Goal: Task Accomplishment & Management: Use online tool/utility

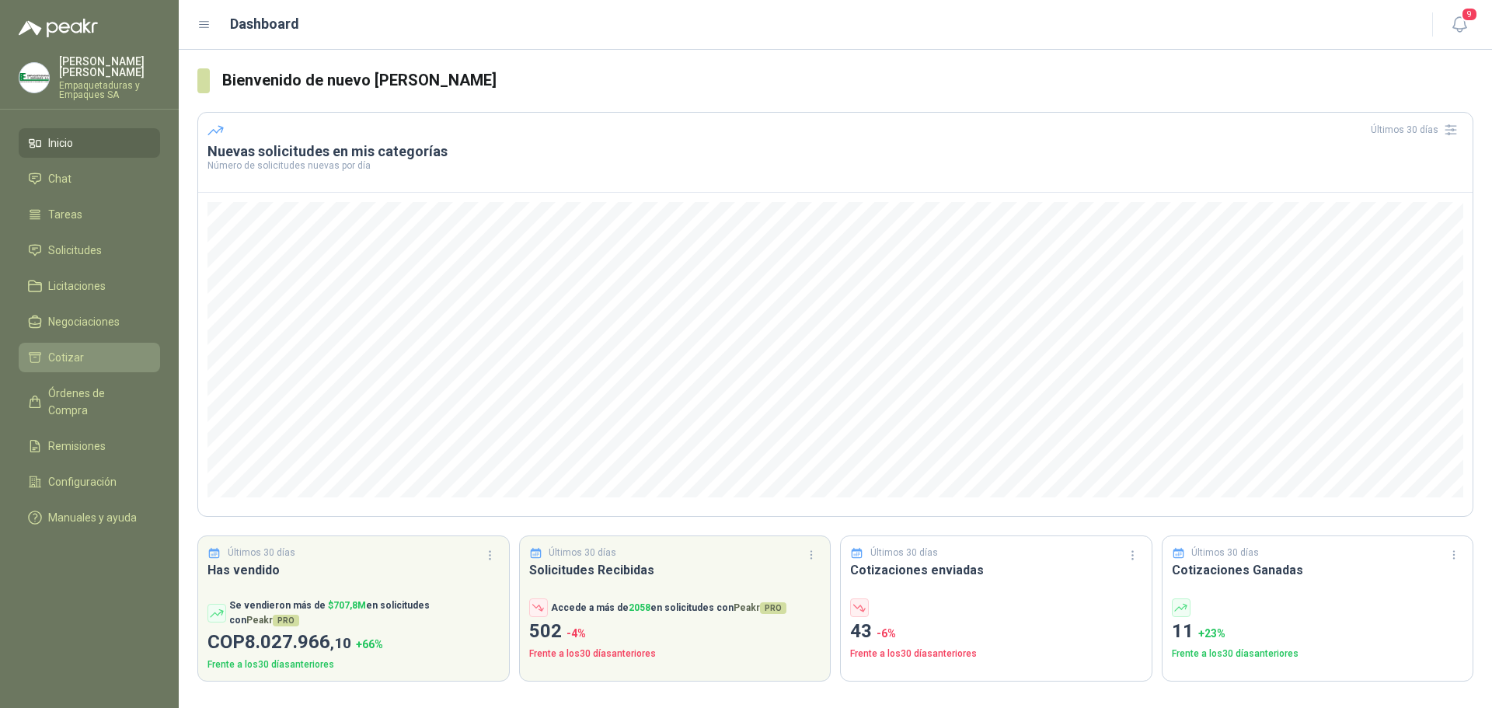
click at [67, 347] on link "Cotizar" at bounding box center [89, 358] width 141 height 30
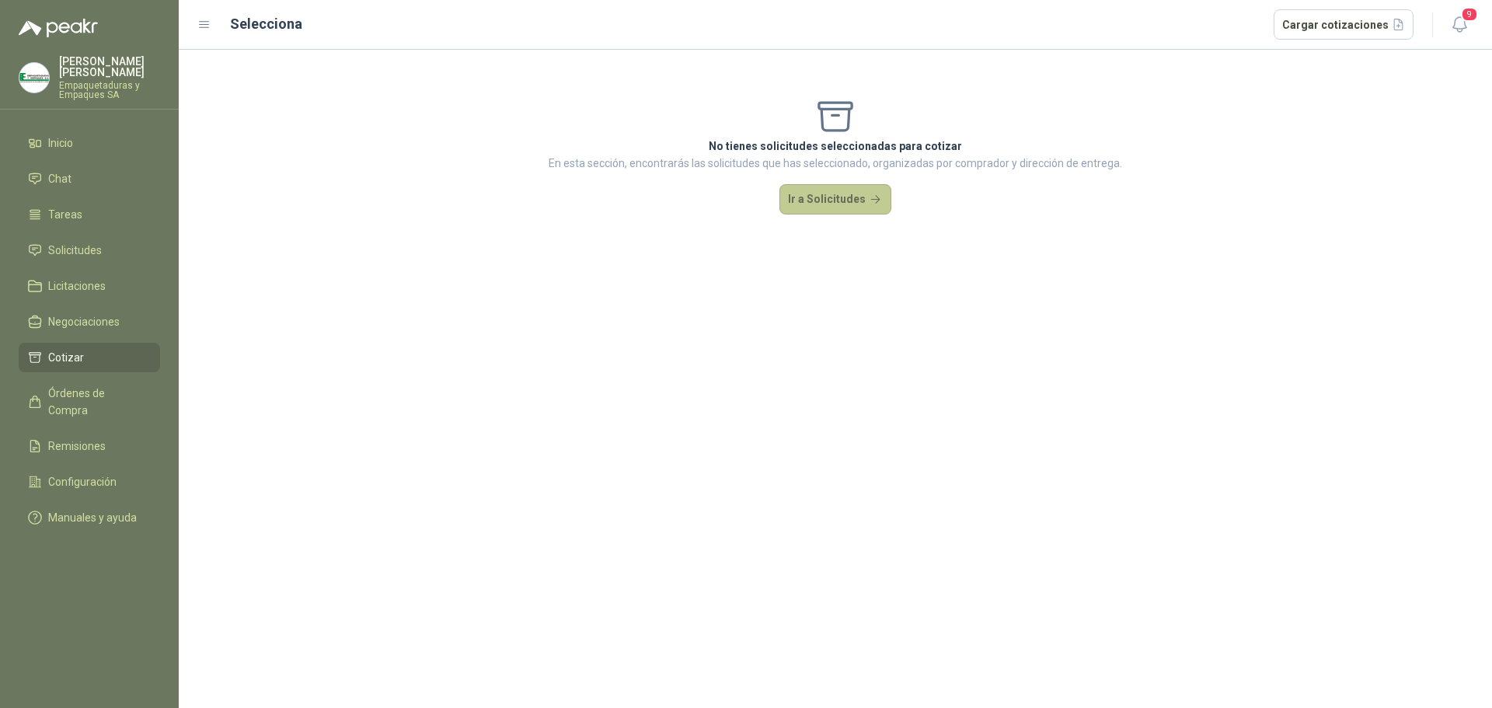
click at [845, 207] on button "Ir a Solicitudes" at bounding box center [835, 199] width 112 height 31
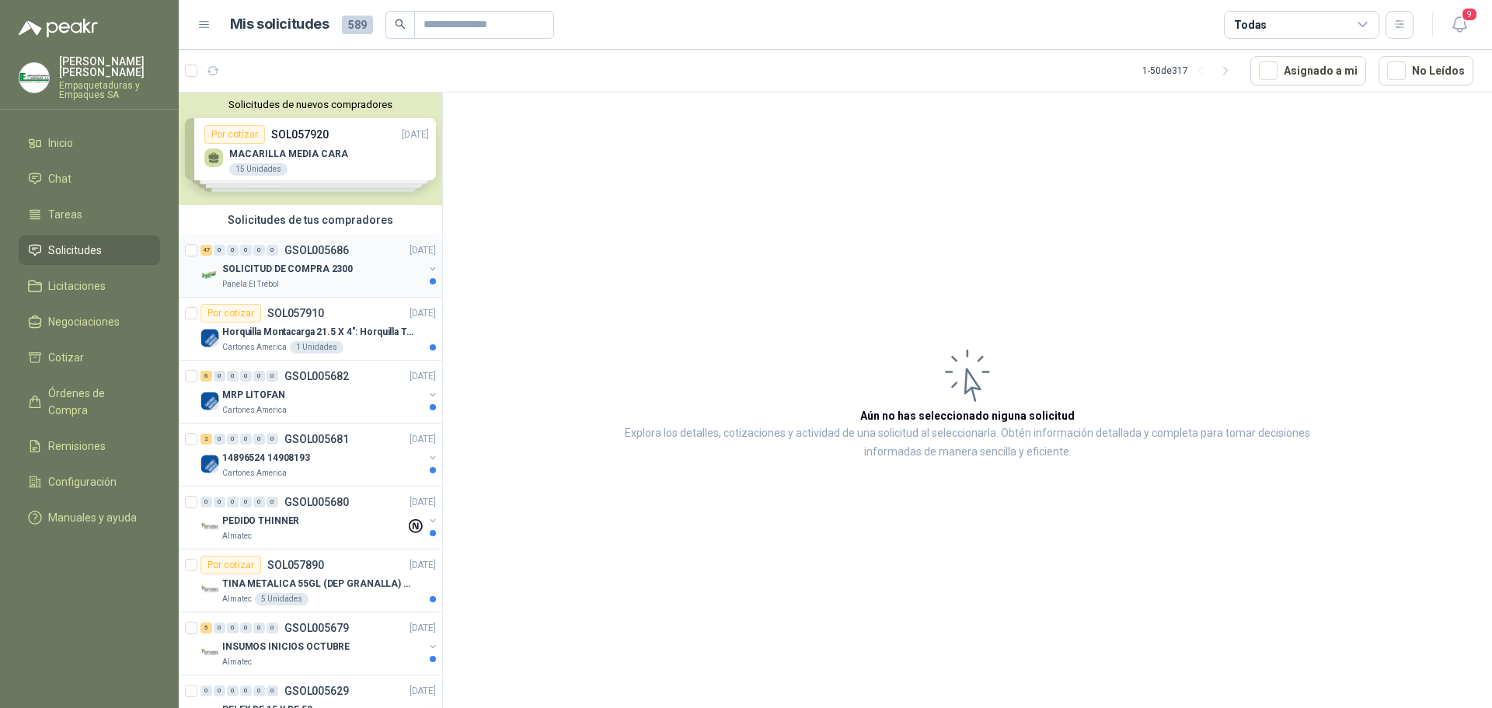
click at [312, 270] on p "SOLICITUD DE COMPRA 2300" at bounding box center [287, 269] width 131 height 15
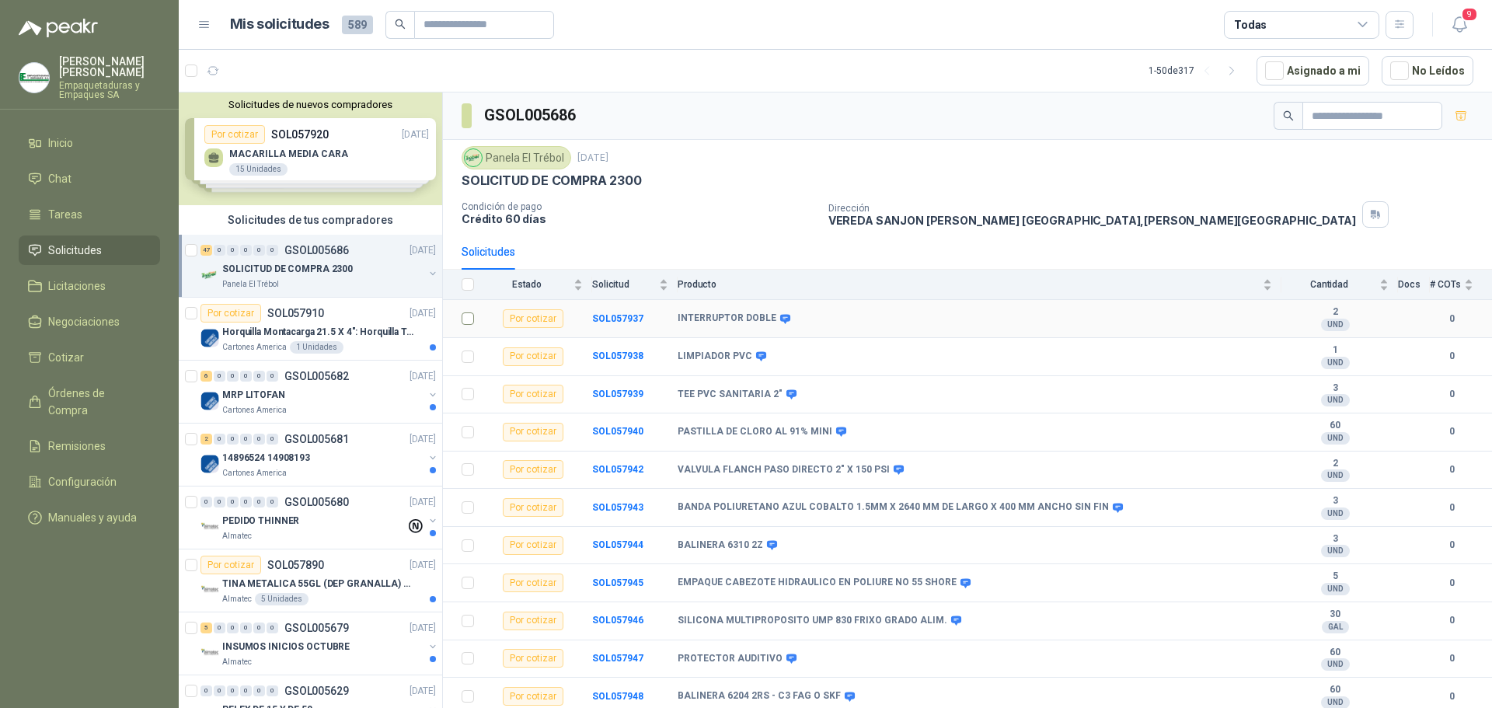
click at [464, 326] on label at bounding box center [467, 318] width 12 height 17
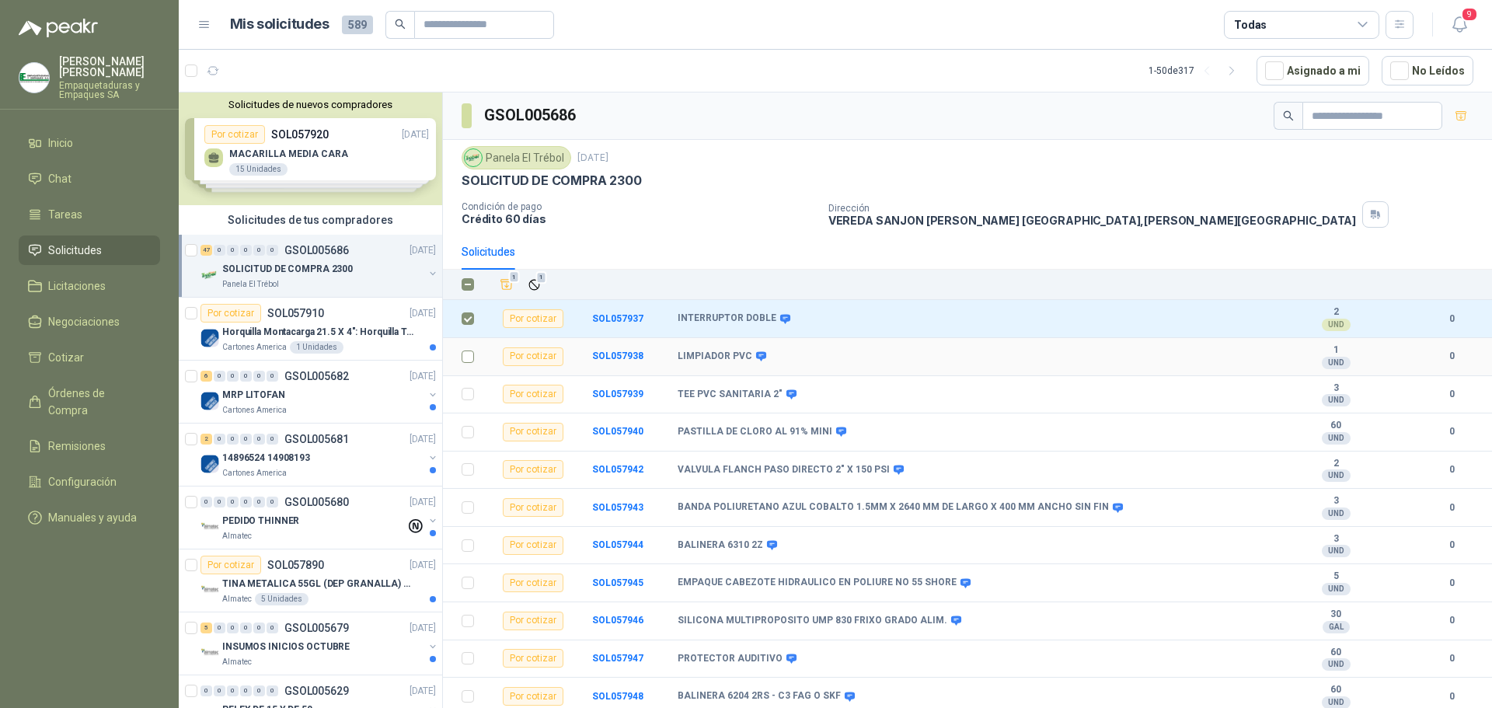
click at [461, 353] on td at bounding box center [463, 357] width 40 height 38
click at [472, 399] on td at bounding box center [463, 395] width 40 height 38
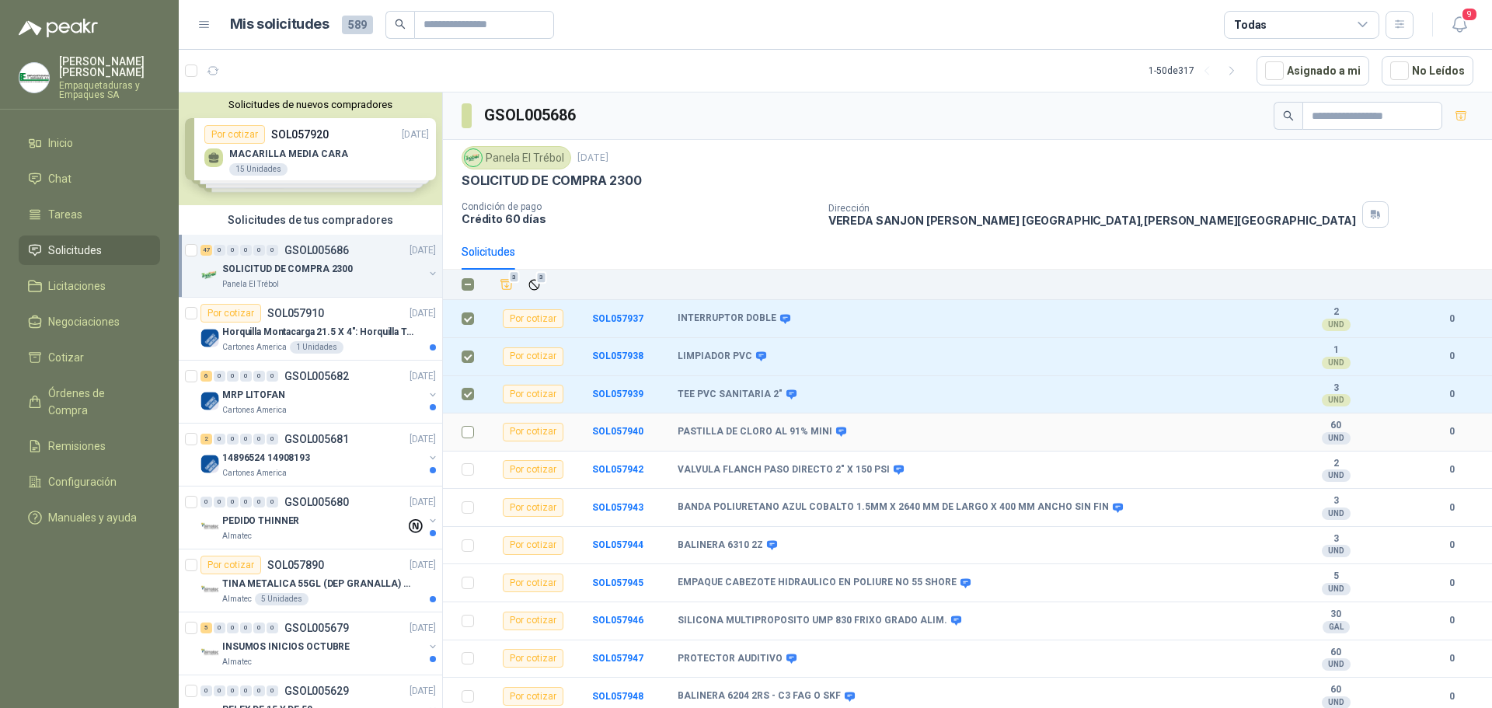
click at [474, 437] on td at bounding box center [463, 432] width 40 height 38
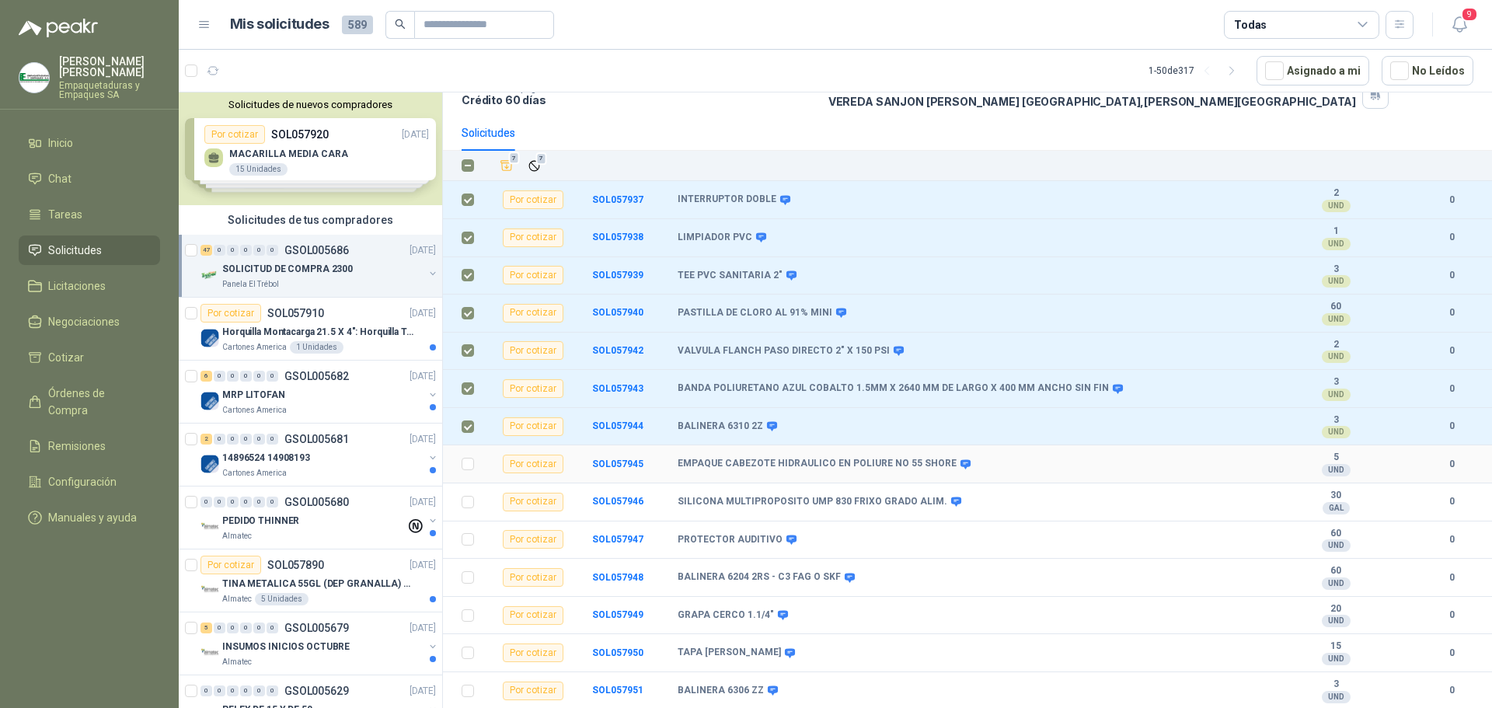
scroll to position [155, 0]
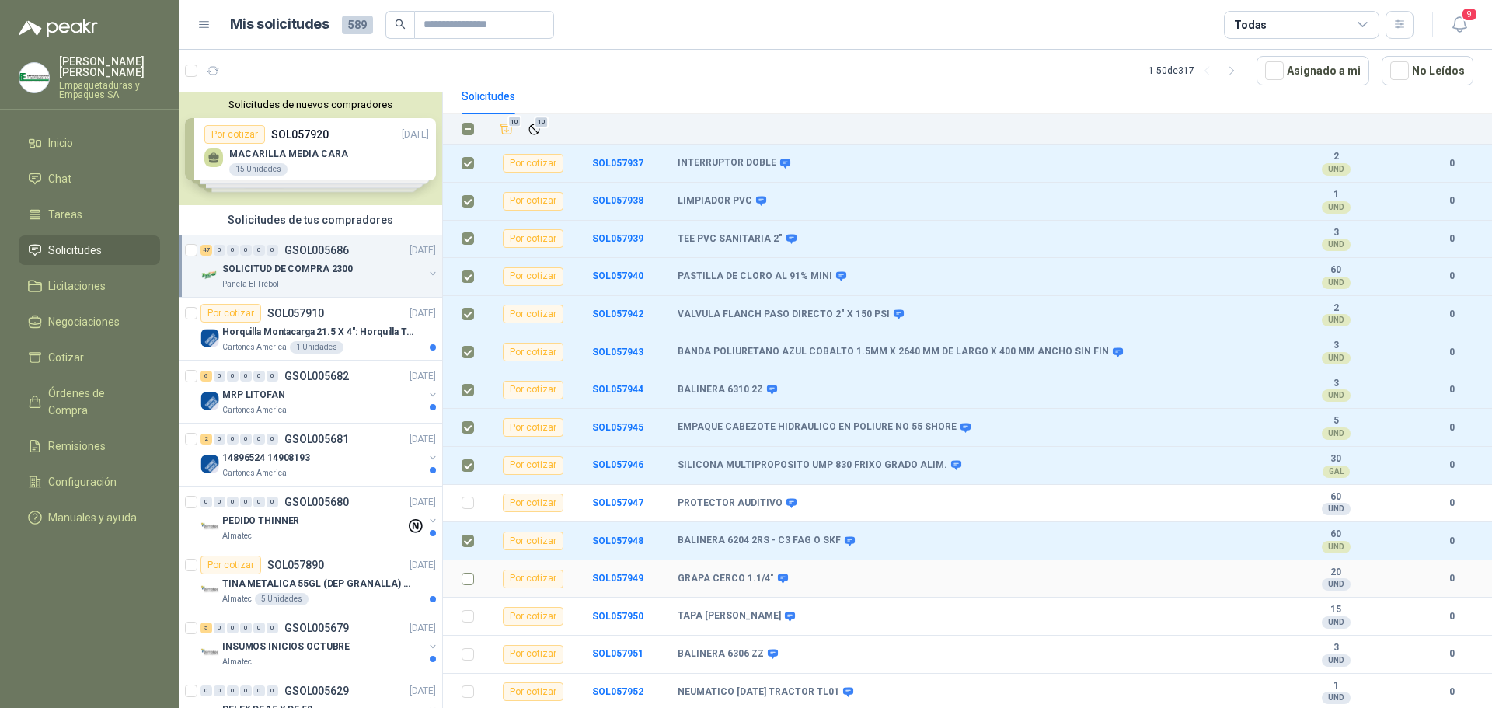
click at [470, 570] on label at bounding box center [467, 578] width 12 height 17
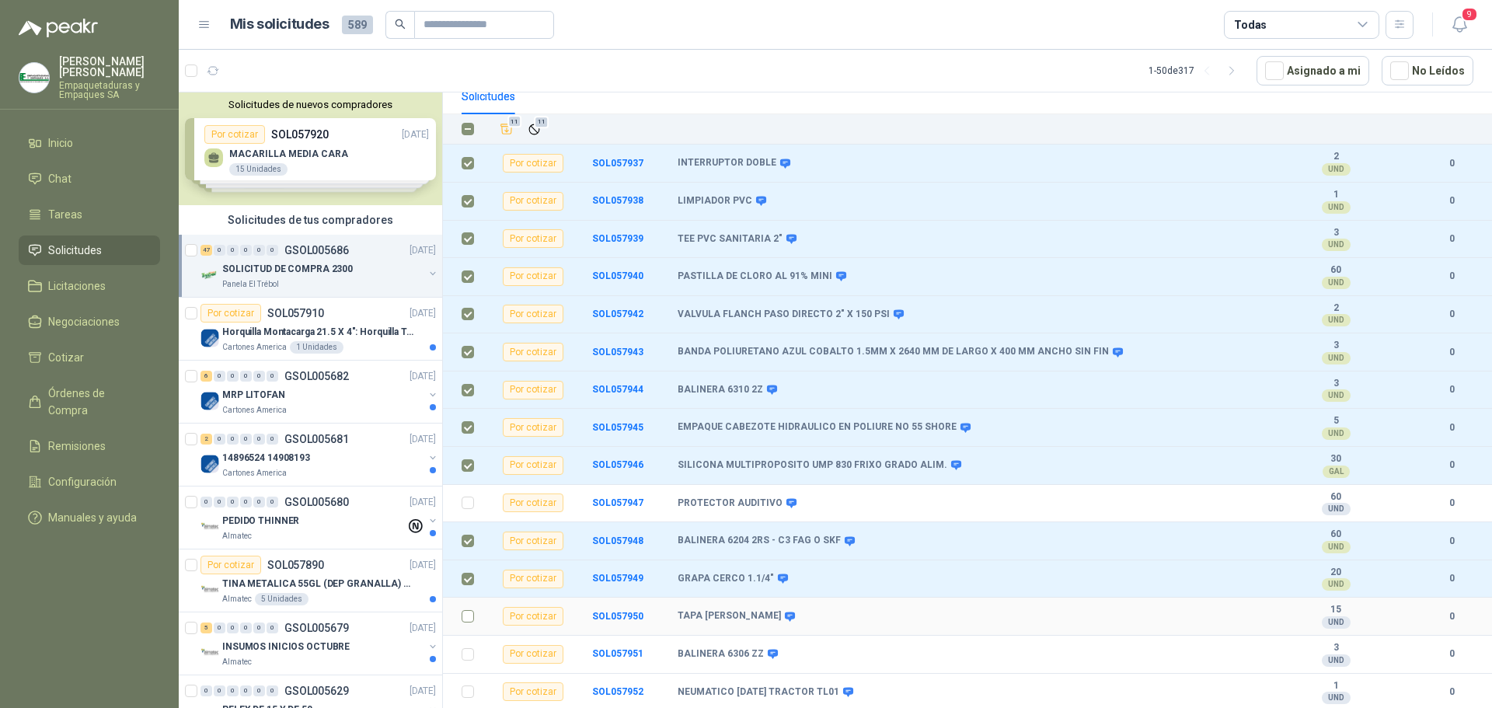
click at [460, 614] on td at bounding box center [463, 616] width 40 height 38
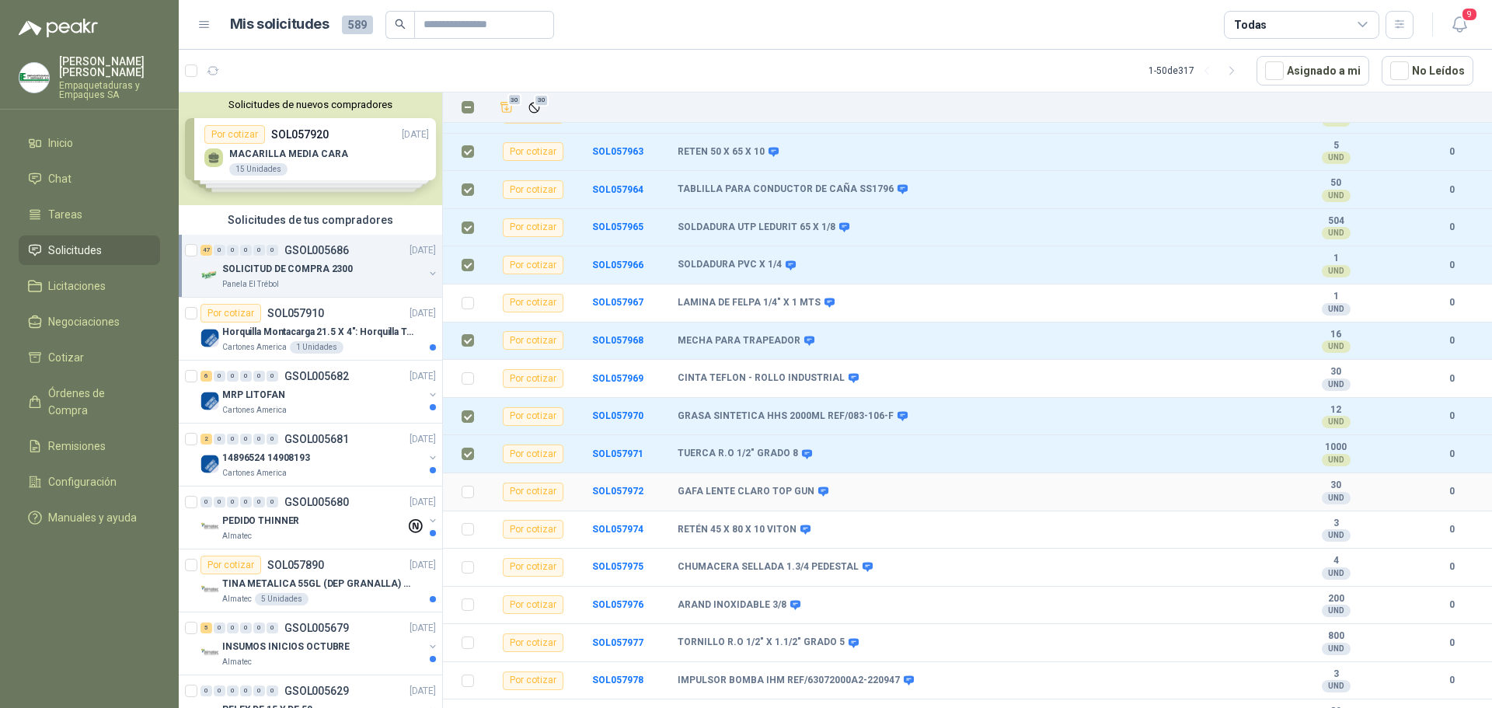
scroll to position [1088, 0]
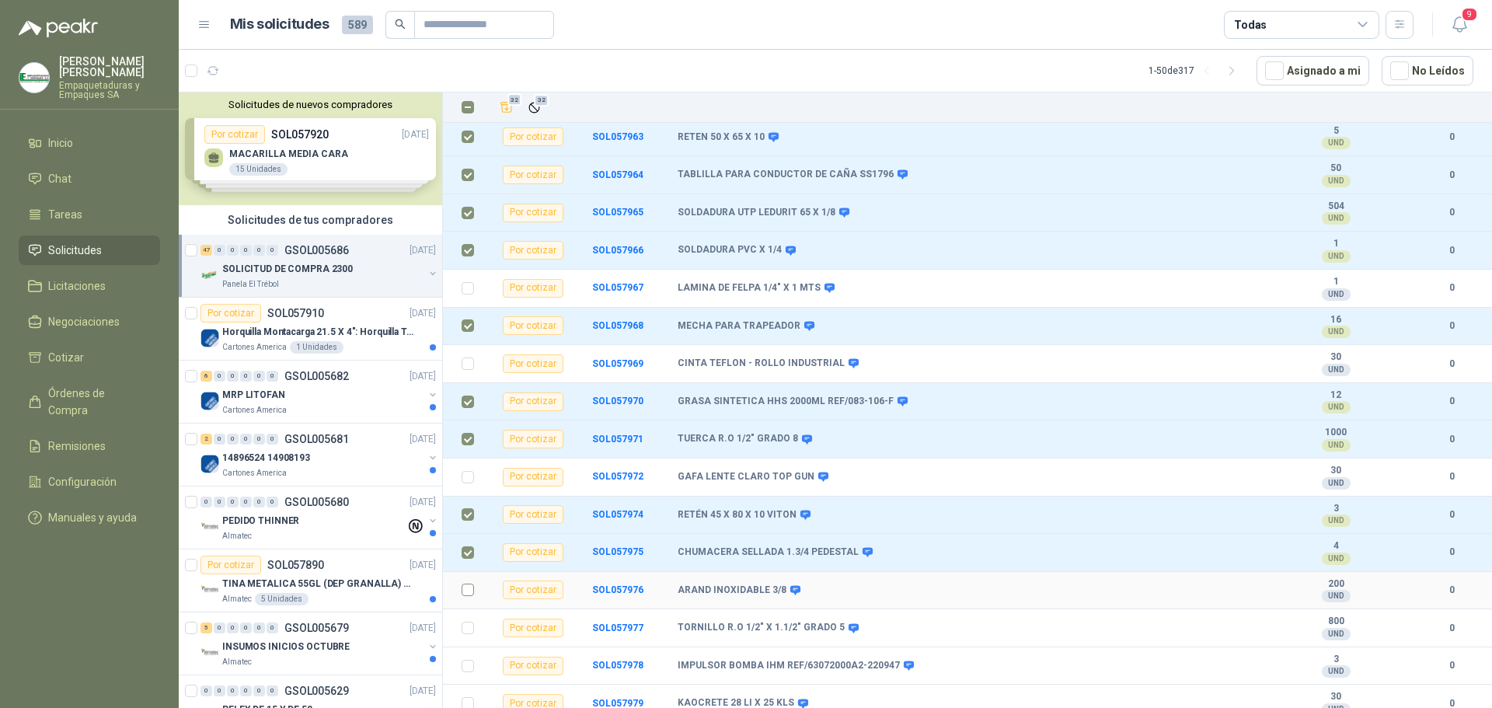
click at [475, 593] on td at bounding box center [463, 591] width 40 height 38
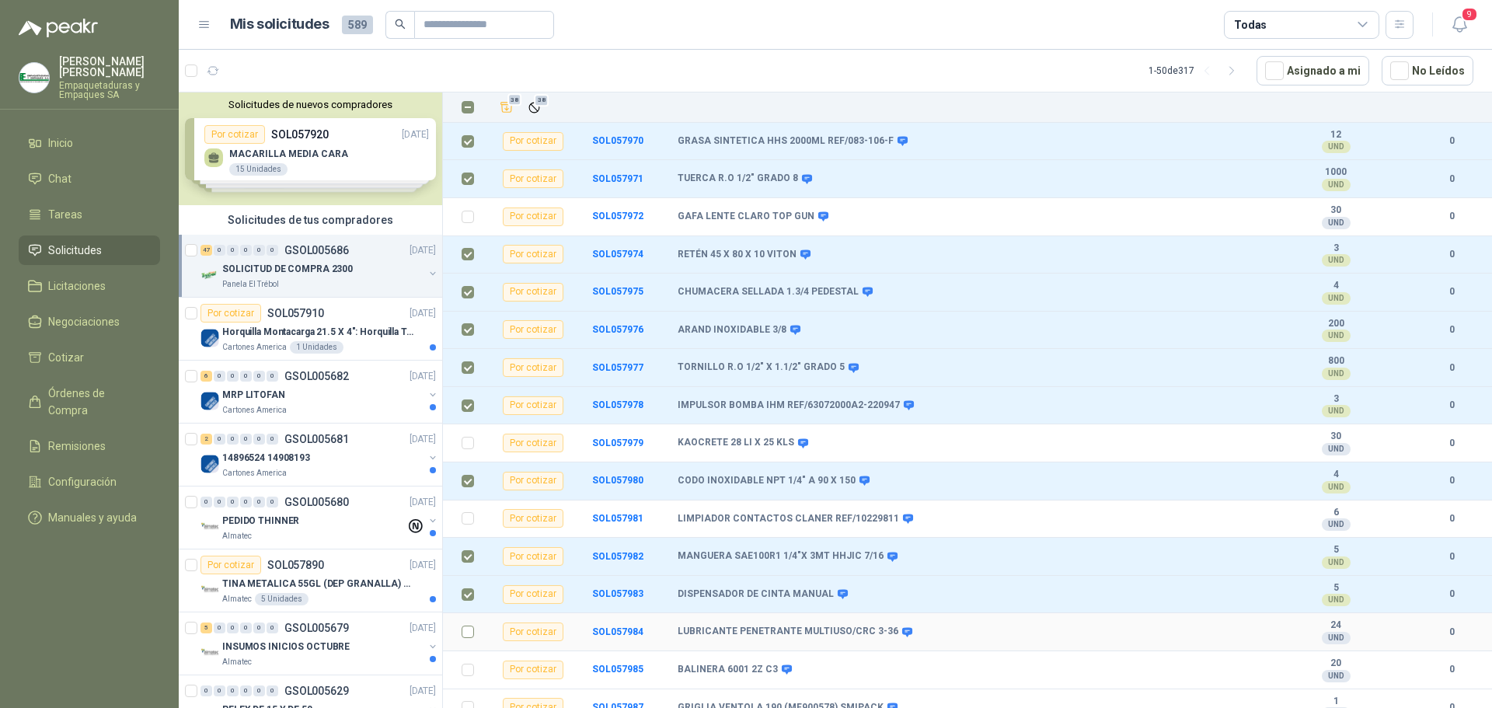
scroll to position [1361, 0]
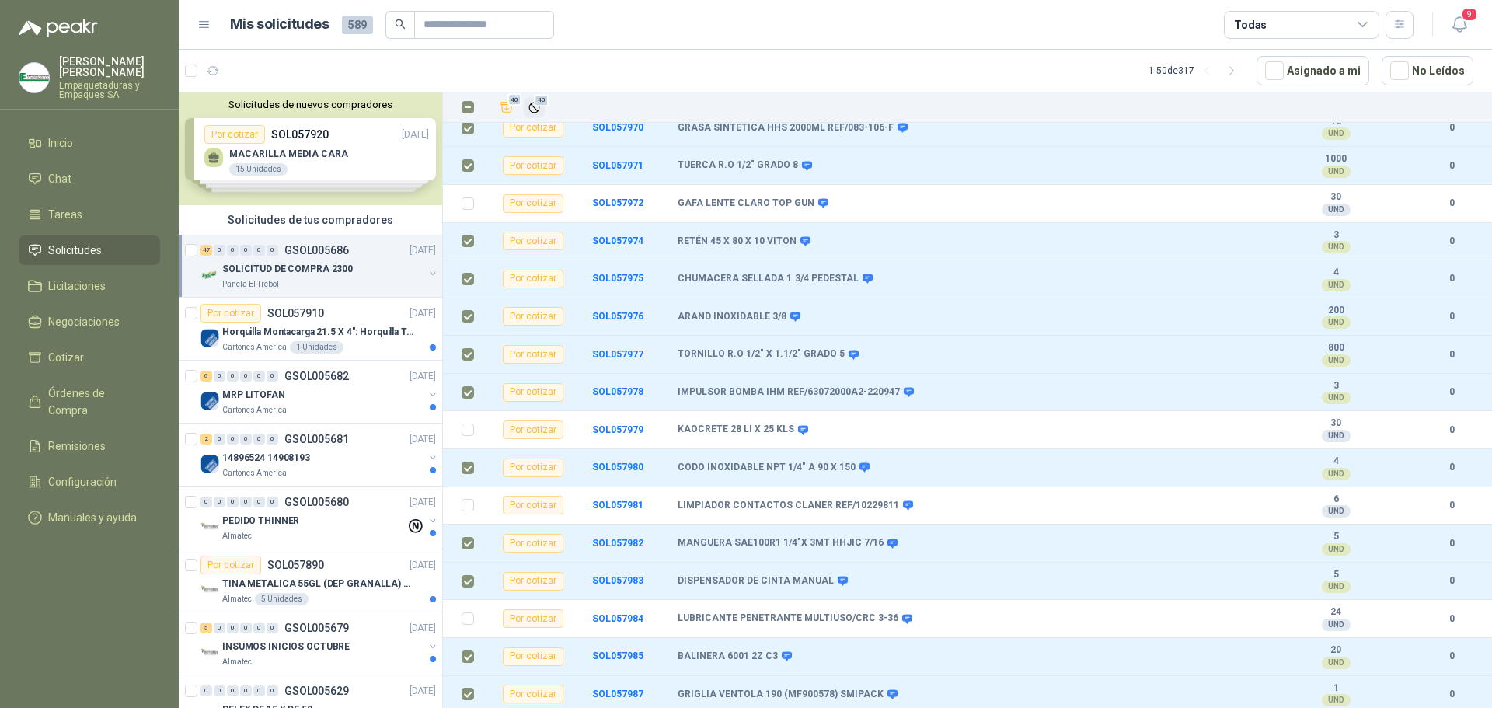
click at [542, 109] on button "40" at bounding box center [534, 107] width 21 height 21
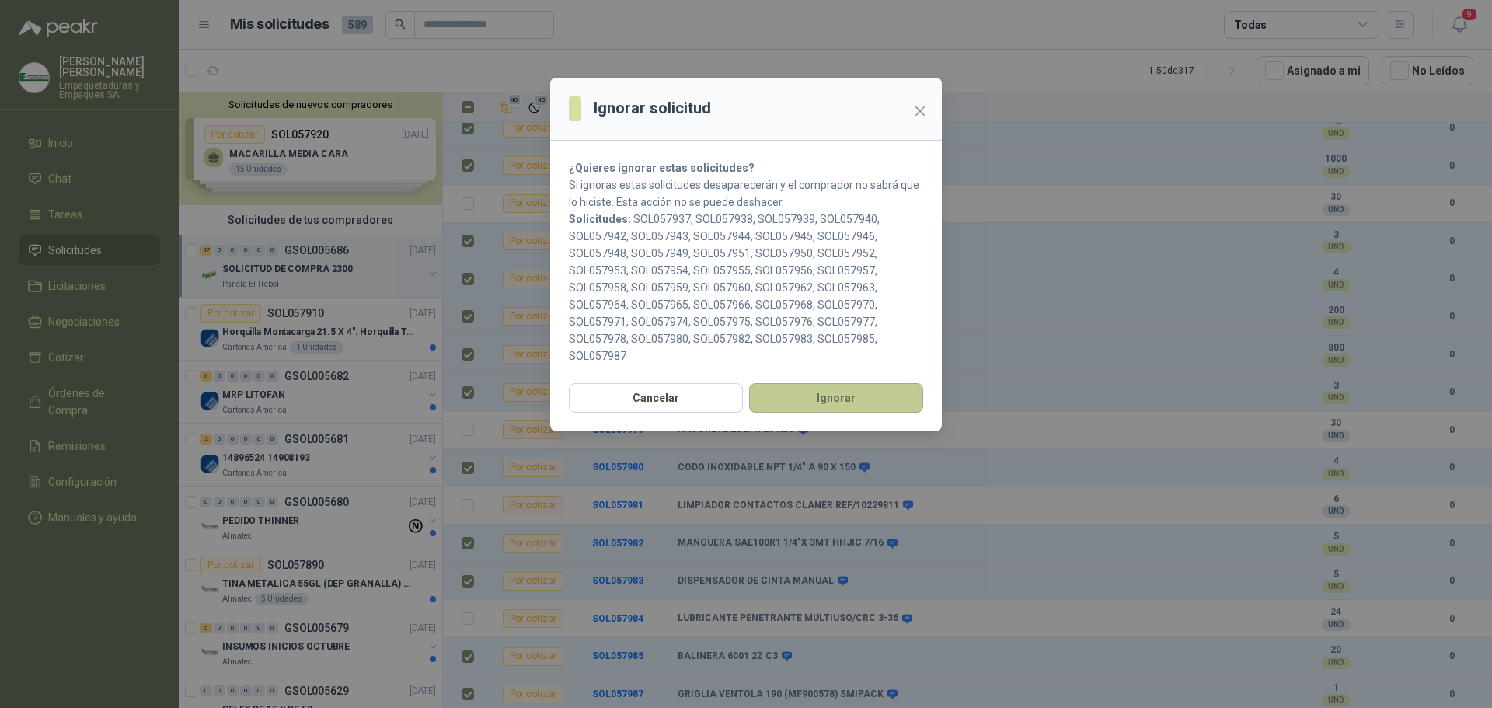
click at [794, 407] on button "Ignorar" at bounding box center [836, 398] width 174 height 30
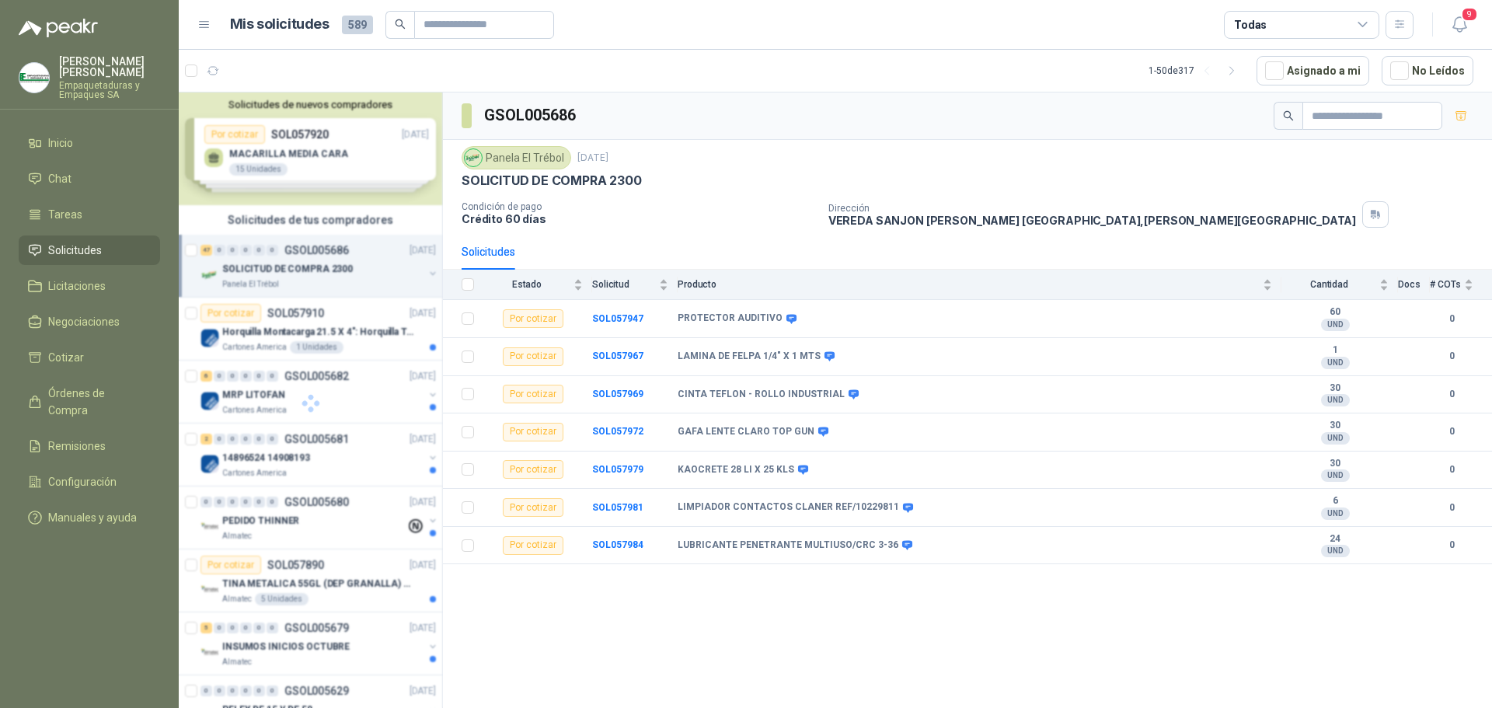
scroll to position [0, 0]
click at [630, 312] on td "SOL057947" at bounding box center [634, 319] width 85 height 38
click at [622, 315] on b "SOL057947" at bounding box center [617, 318] width 51 height 11
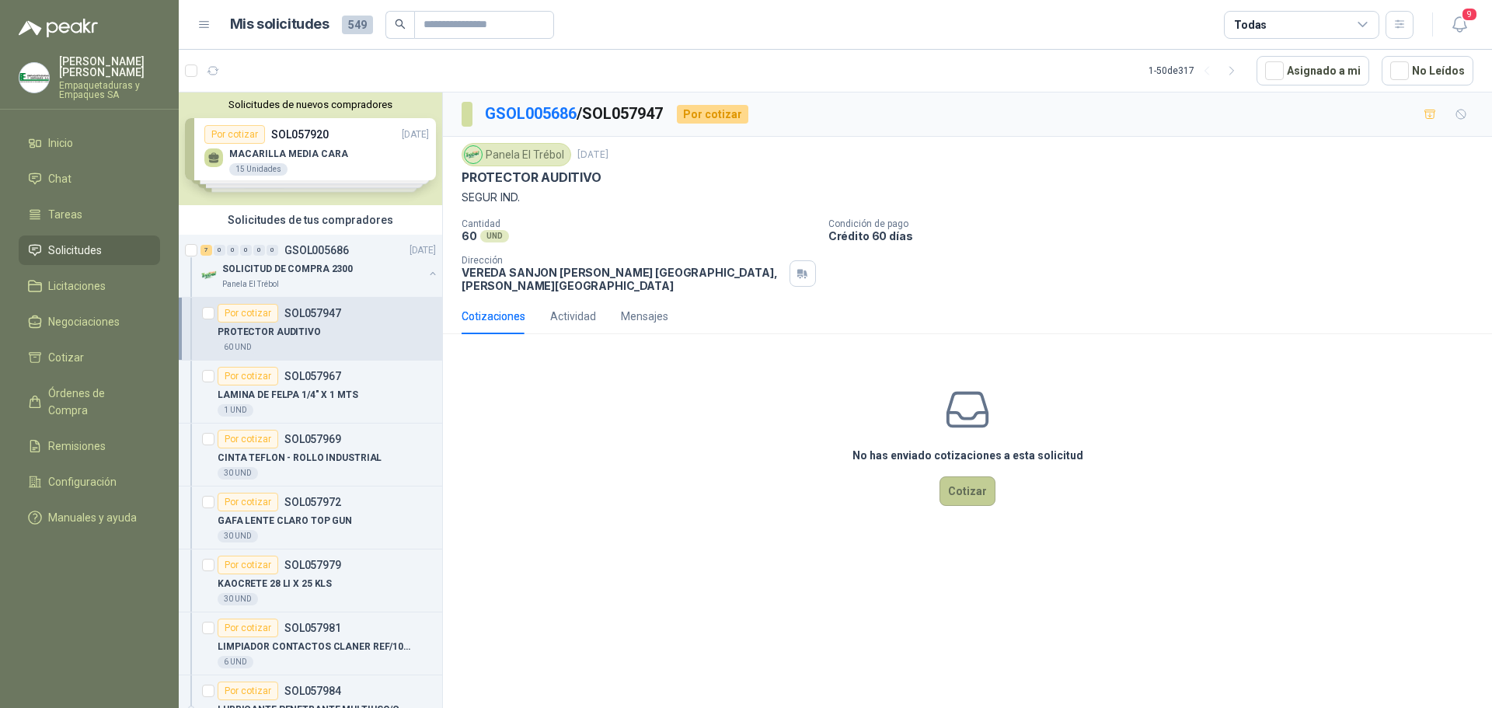
click at [960, 481] on button "Cotizar" at bounding box center [967, 491] width 56 height 30
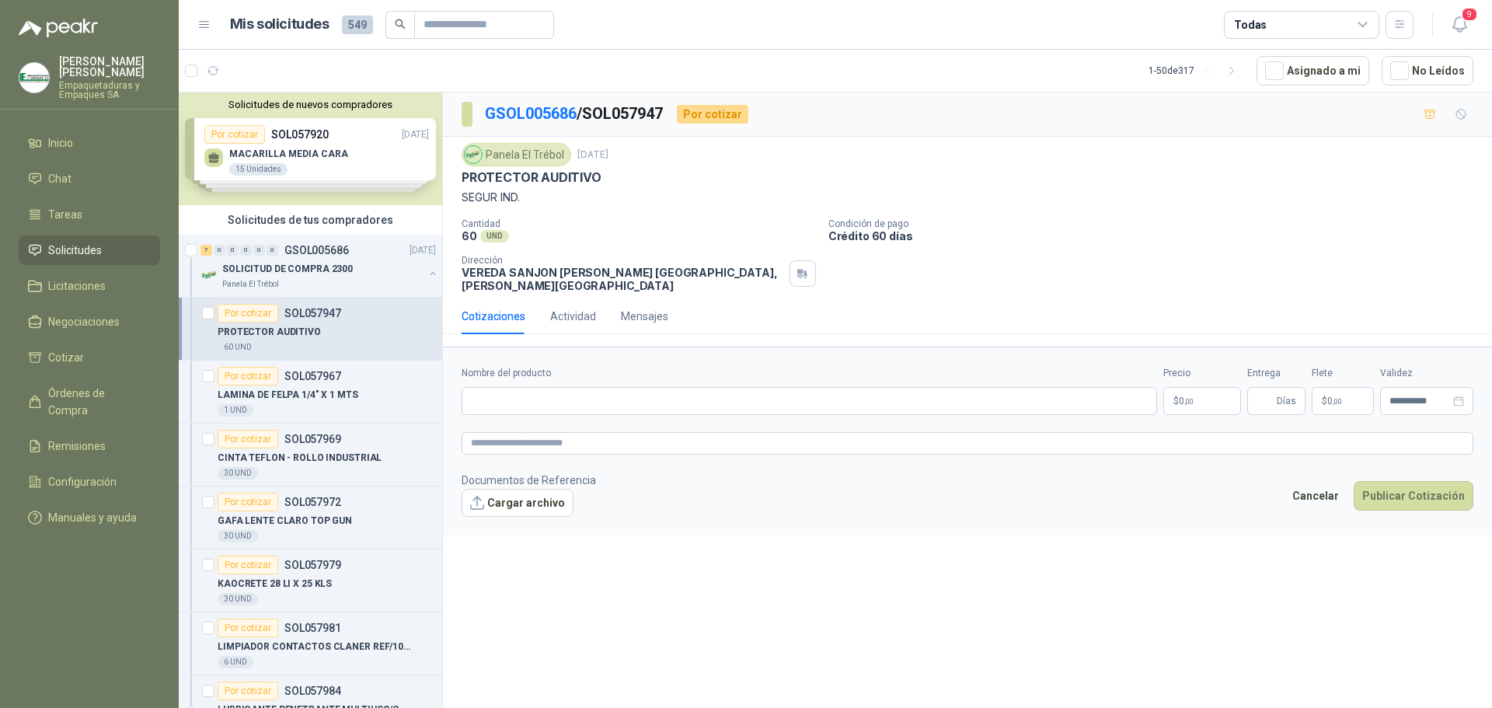
click at [662, 366] on label "Nombre del producto" at bounding box center [808, 373] width 695 height 15
click at [662, 387] on input "Nombre del producto" at bounding box center [808, 401] width 695 height 28
click at [657, 387] on input "Nombre del producto" at bounding box center [808, 401] width 695 height 28
paste input "**********"
type input "**********"
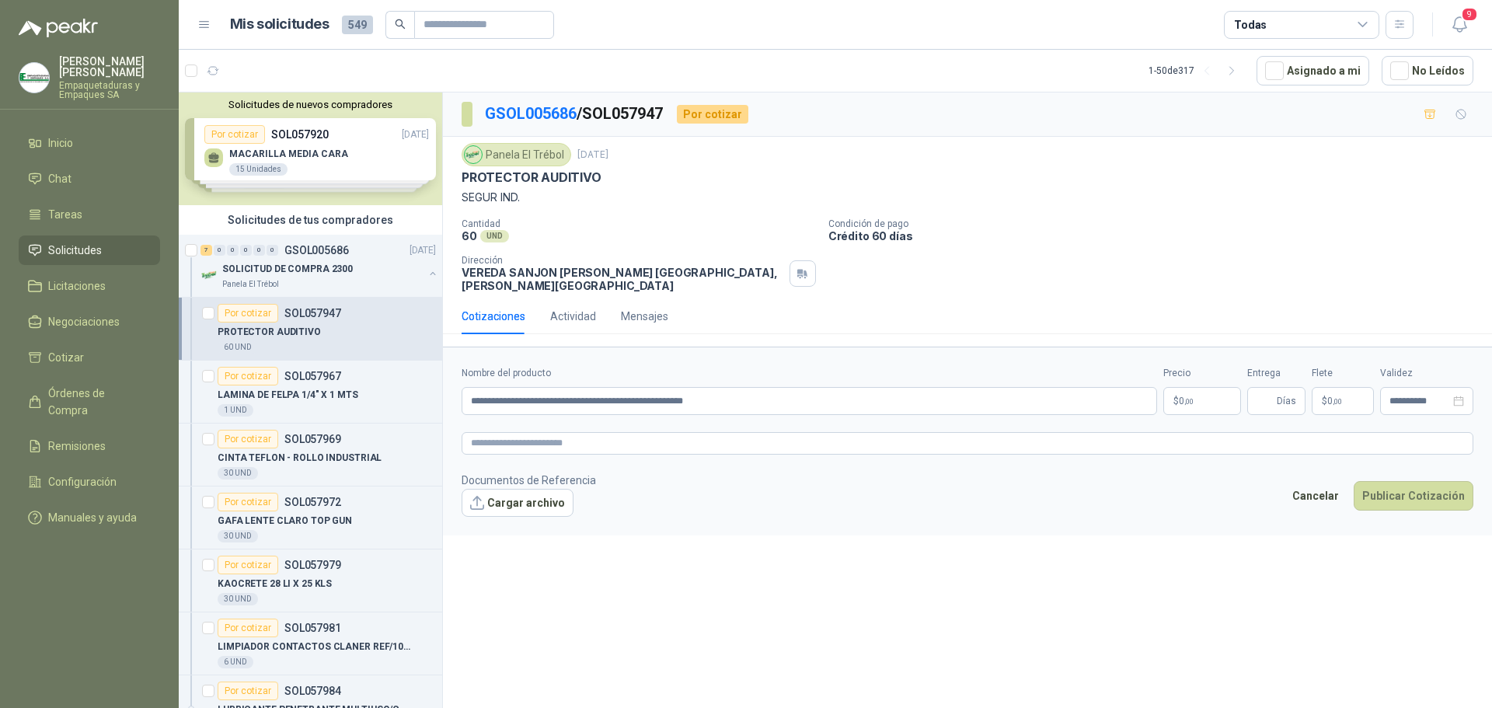
click at [1195, 389] on p "$ 0 ,00" at bounding box center [1202, 401] width 78 height 28
click at [1196, 390] on p "$ 0 ,00" at bounding box center [1202, 401] width 78 height 28
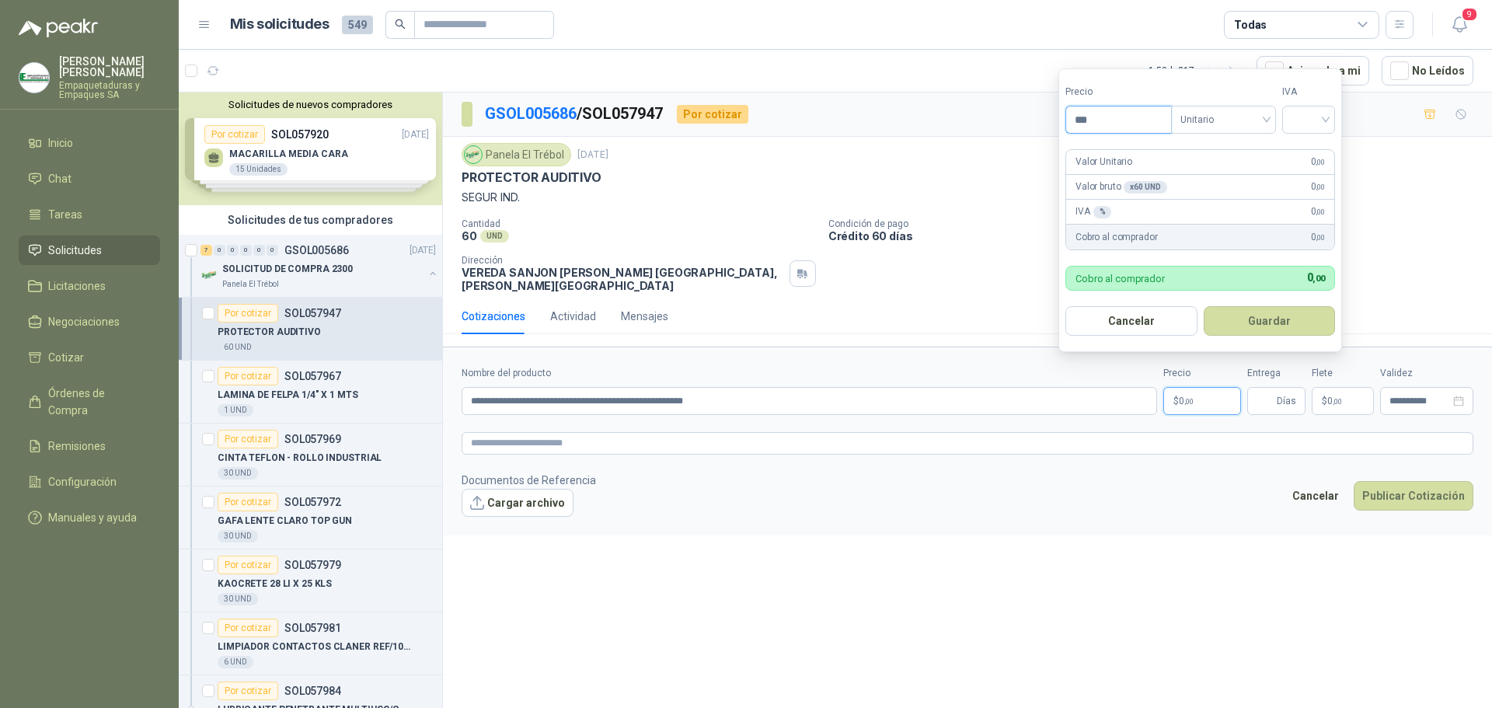
click at [1099, 121] on input "***" at bounding box center [1118, 119] width 105 height 26
click at [1231, 113] on span "Unitario" at bounding box center [1223, 119] width 86 height 23
click at [1106, 123] on input "*****" at bounding box center [1118, 119] width 105 height 26
click at [1200, 128] on span "Unitario" at bounding box center [1223, 119] width 86 height 23
type input "*******"
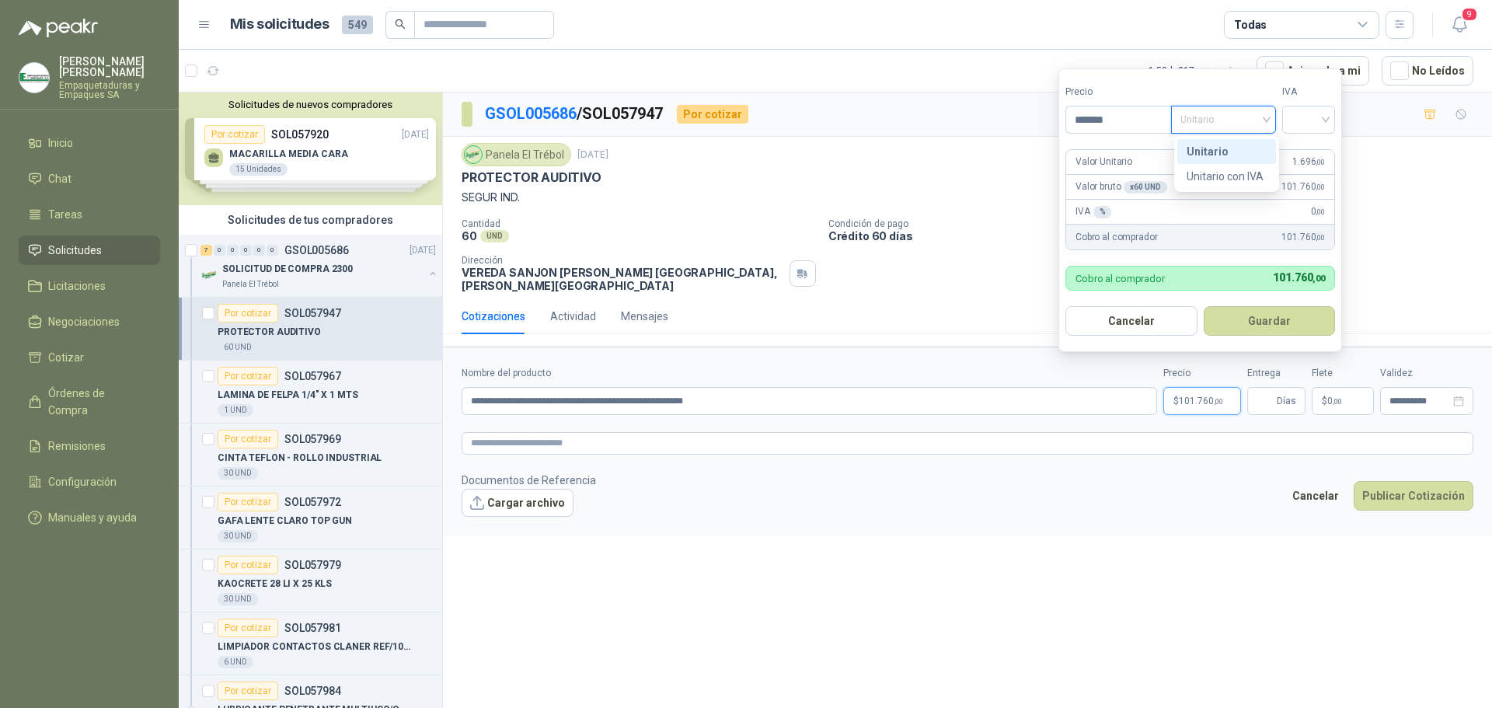
click at [1210, 139] on div "Unitario" at bounding box center [1226, 151] width 99 height 25
click at [1307, 110] on input "search" at bounding box center [1308, 117] width 34 height 23
click at [1308, 142] on div "19%" at bounding box center [1311, 151] width 47 height 25
click at [1258, 324] on button "Guardar" at bounding box center [1272, 321] width 134 height 30
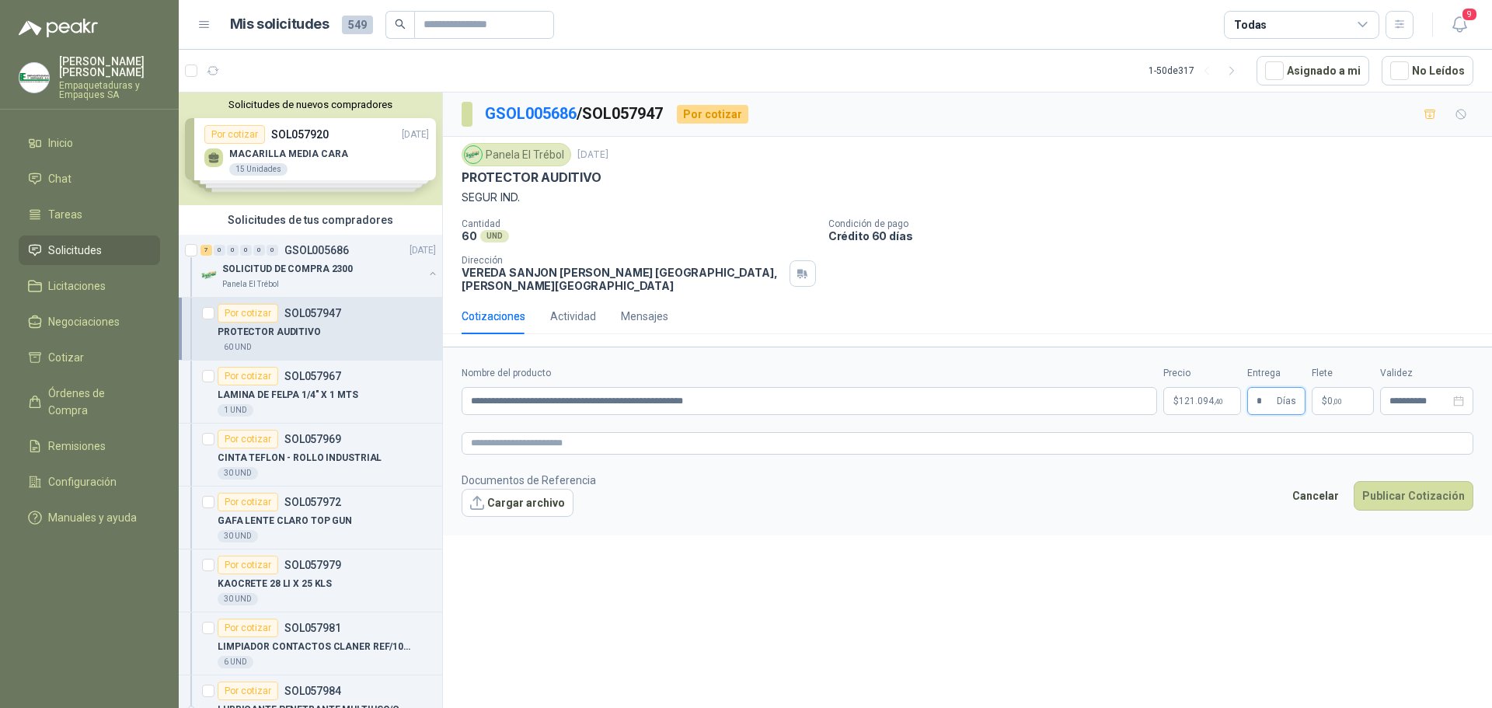
type input "*"
click at [1334, 397] on span ",00" at bounding box center [1336, 401] width 9 height 9
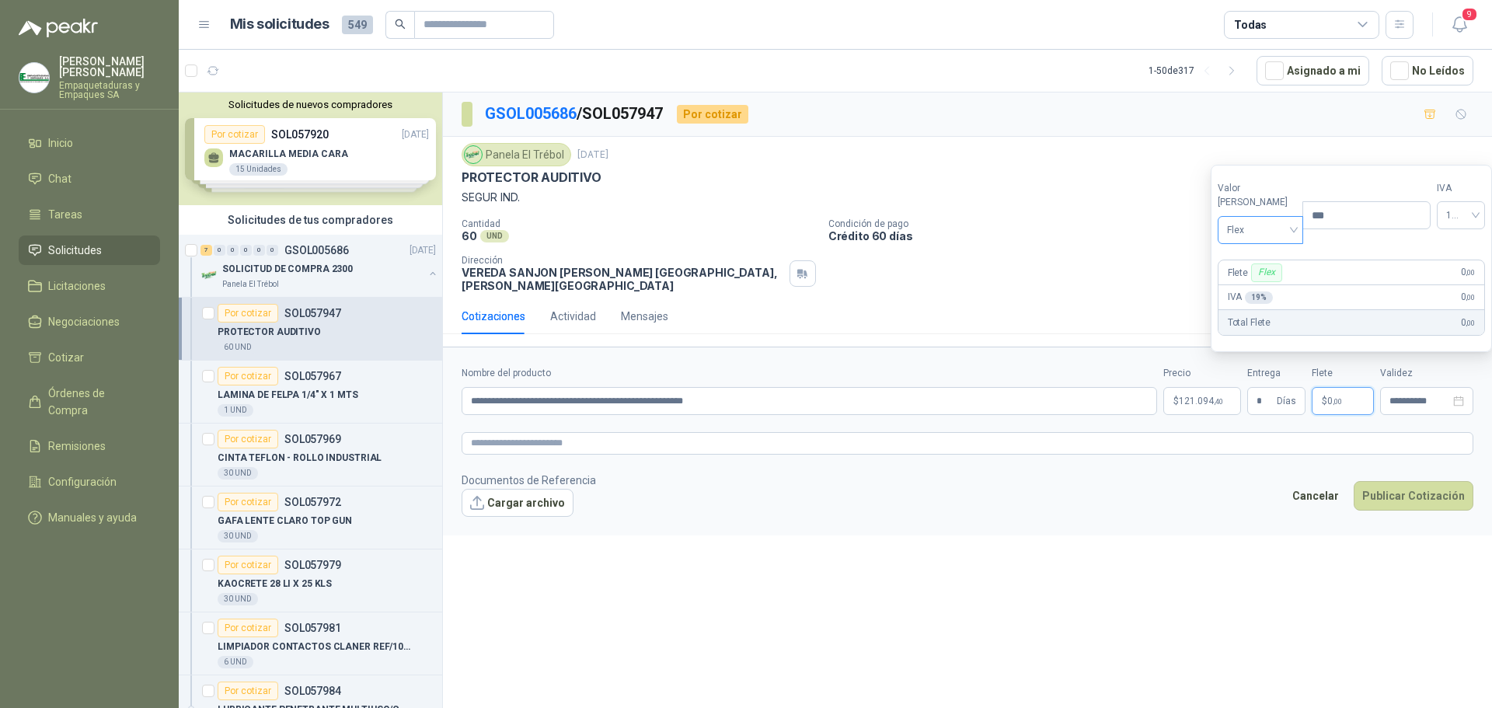
click at [1257, 224] on span "Flex" at bounding box center [1261, 229] width 68 height 23
click at [1255, 284] on div "Incluido" at bounding box center [1257, 287] width 54 height 17
click at [871, 434] on textarea at bounding box center [967, 443] width 1012 height 23
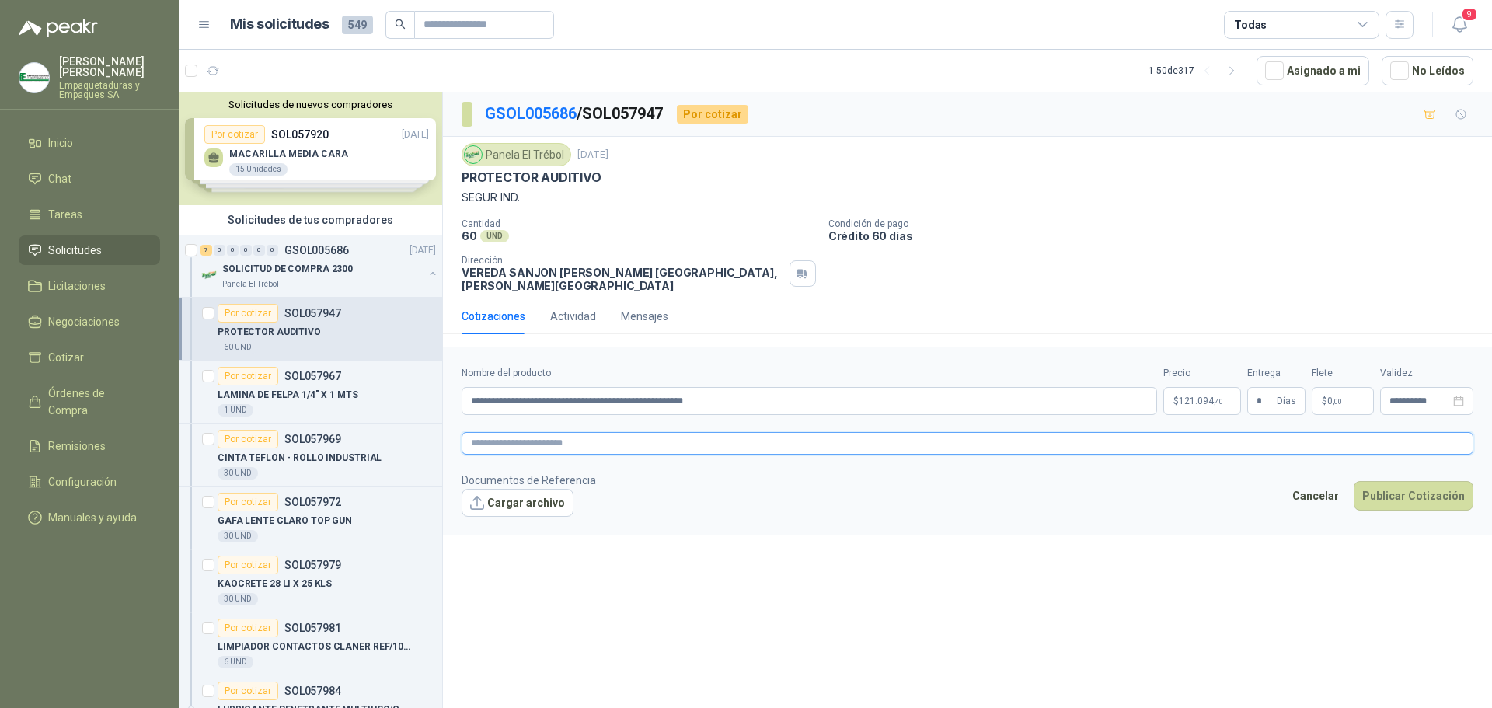
paste textarea "**********"
type textarea "**********"
click at [1395, 489] on button "Publicar Cotización" at bounding box center [1413, 496] width 120 height 30
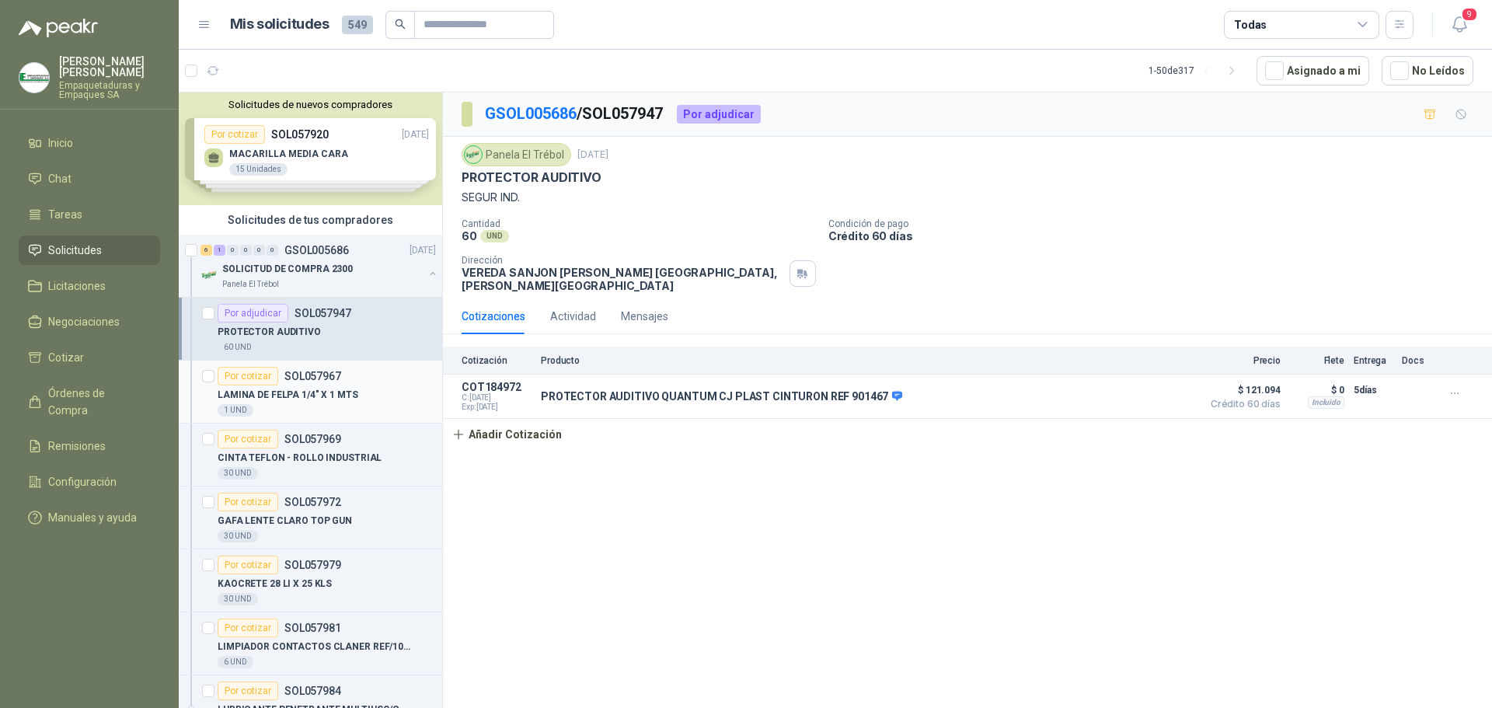
click at [338, 398] on p "LAMINA DE FELPA 1/4" X 1 MTS" at bounding box center [288, 395] width 141 height 15
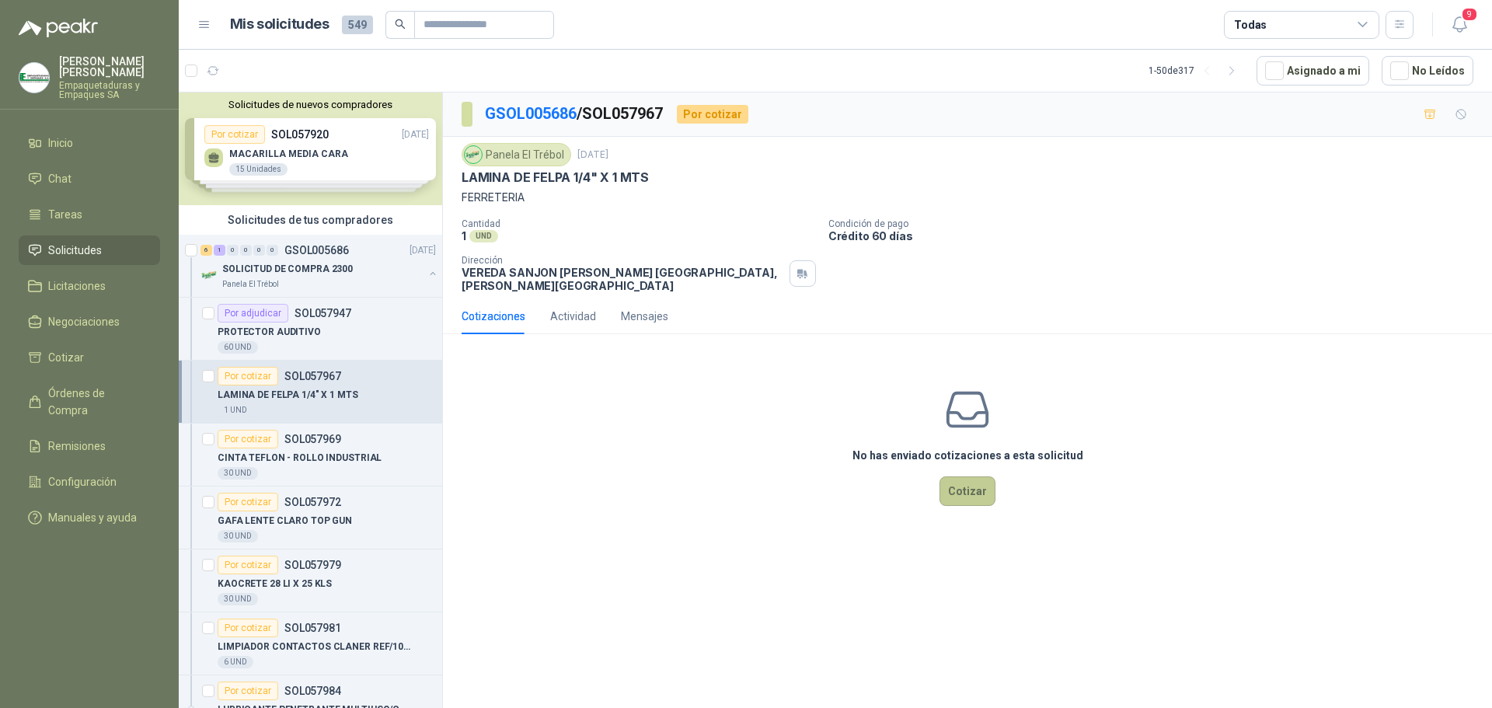
click at [961, 489] on button "Cotizar" at bounding box center [967, 491] width 56 height 30
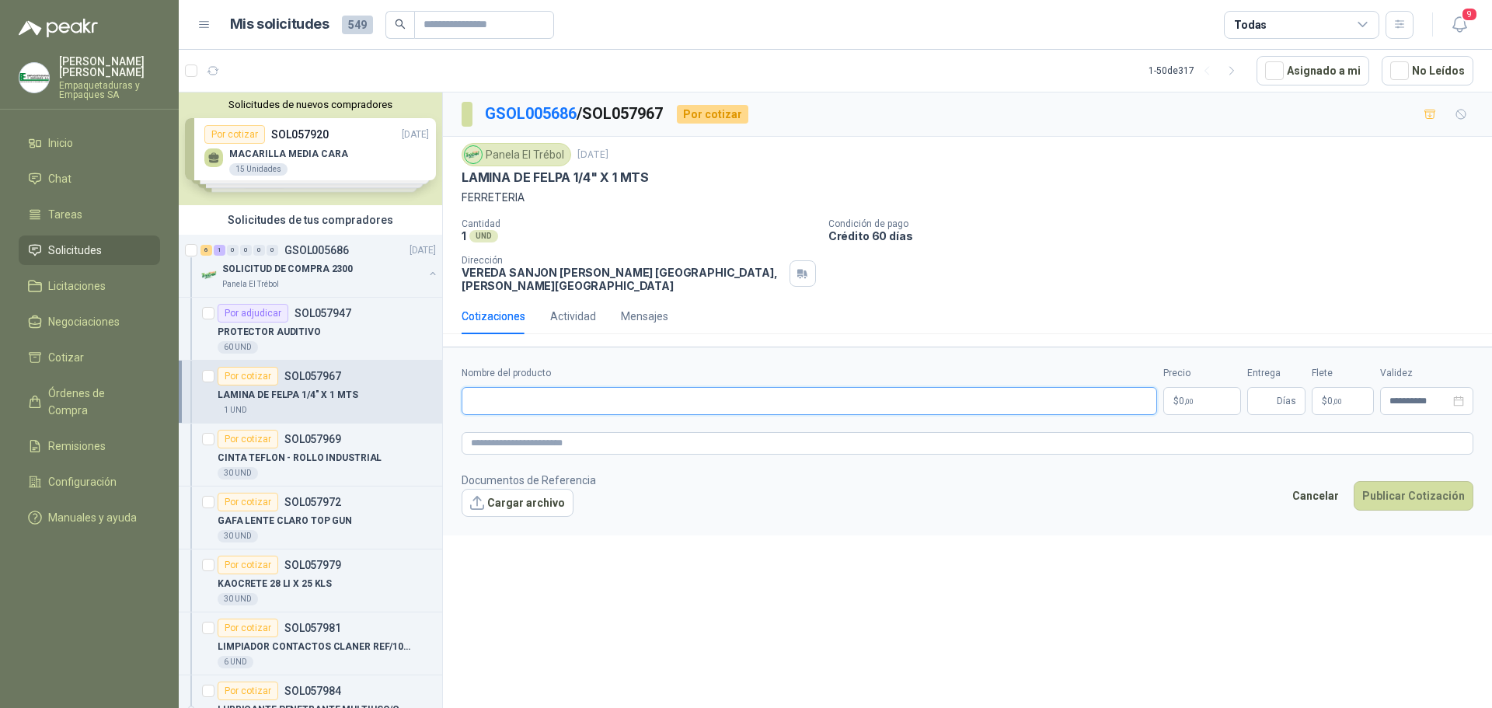
click at [684, 398] on input "Nombre del producto" at bounding box center [808, 401] width 695 height 28
click at [576, 395] on input "Nombre del producto" at bounding box center [808, 401] width 695 height 28
paste input "**********"
type input "**********"
click at [1209, 393] on p "$ 0 ,00" at bounding box center [1202, 401] width 78 height 28
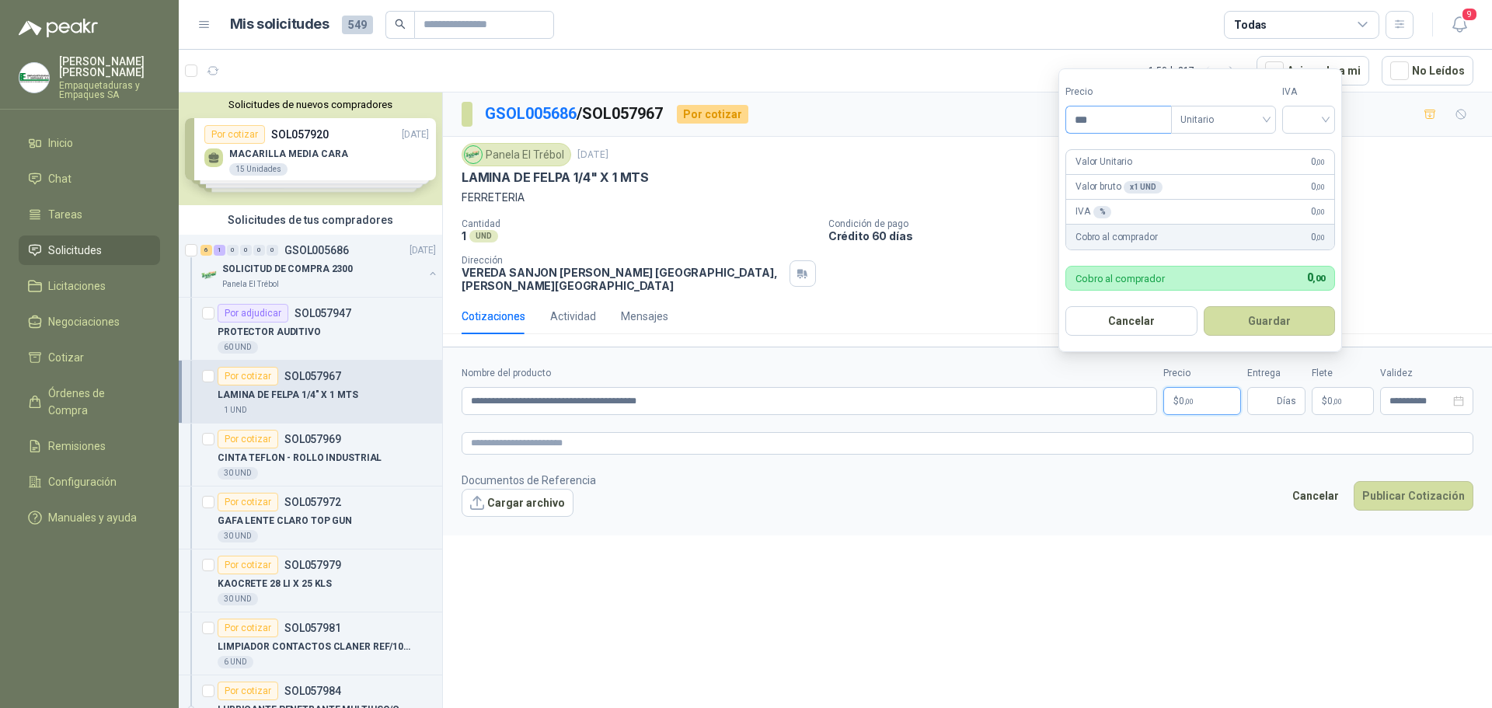
click at [1121, 125] on input "***" at bounding box center [1118, 119] width 105 height 26
click at [1200, 123] on span "Unitario" at bounding box center [1223, 119] width 86 height 23
type input "*********"
drag, startPoint x: 1207, startPoint y: 150, endPoint x: 1294, endPoint y: 130, distance: 89.3
click at [1213, 149] on div "Unitario" at bounding box center [1226, 151] width 80 height 17
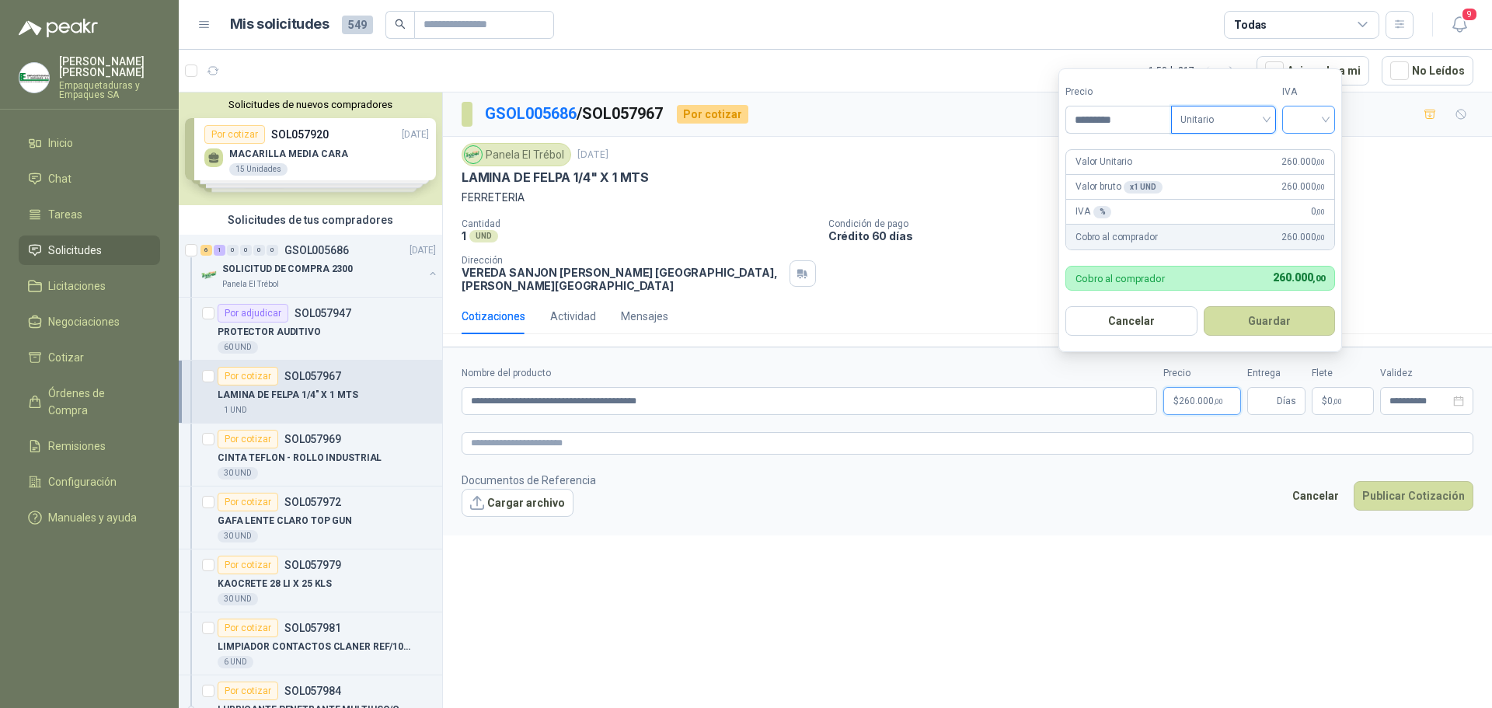
click at [1318, 117] on input "search" at bounding box center [1308, 117] width 34 height 23
click at [1323, 148] on div "19%" at bounding box center [1311, 151] width 29 height 17
click at [1301, 318] on button "Guardar" at bounding box center [1272, 321] width 134 height 30
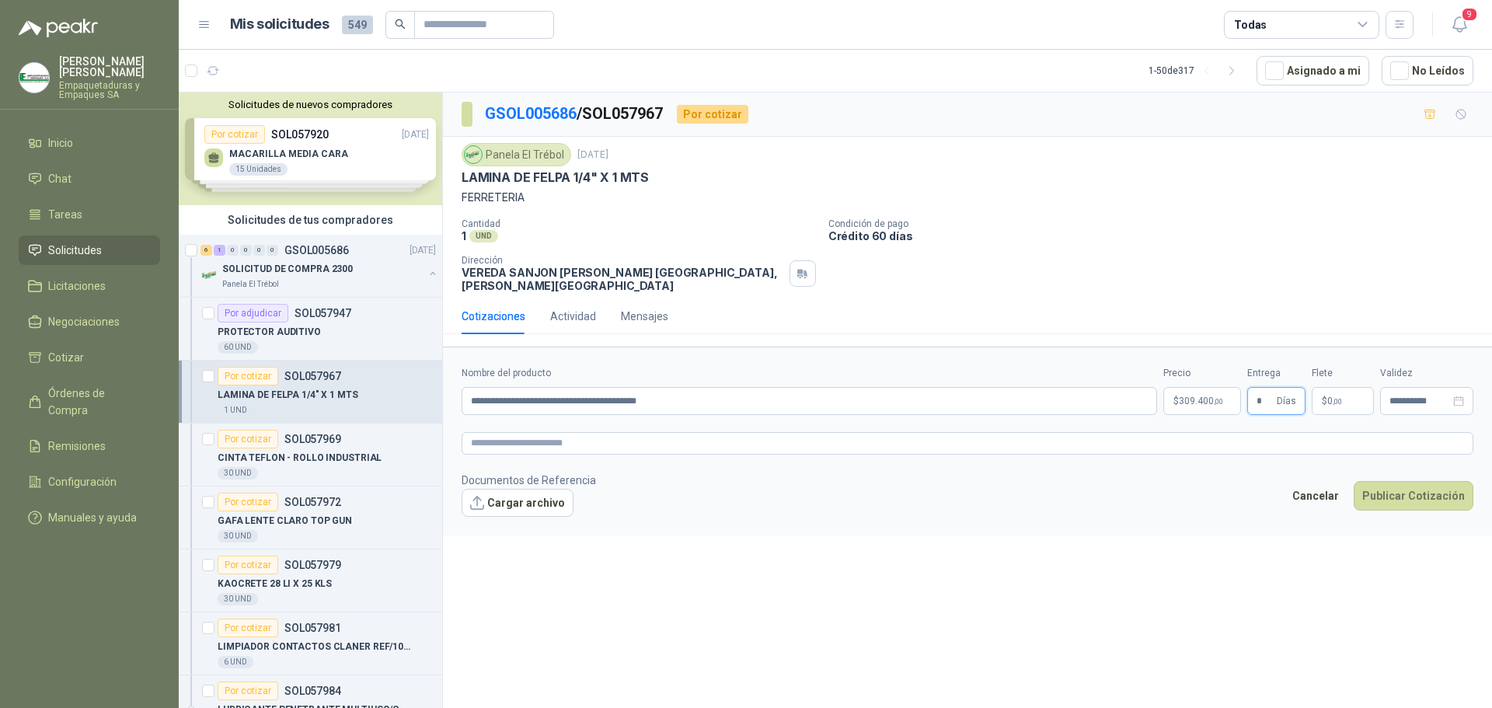
type input "*"
click at [1332, 397] on span ",00" at bounding box center [1336, 401] width 9 height 9
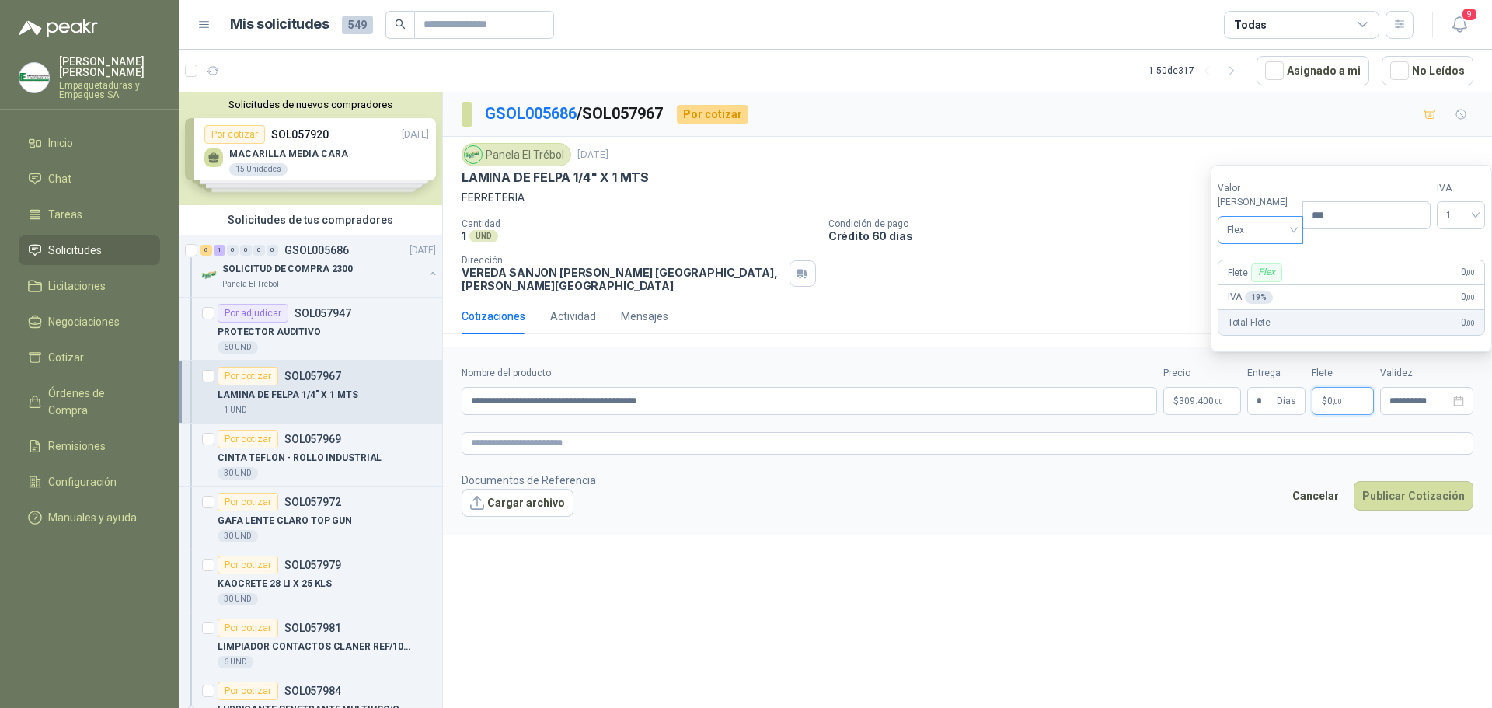
click at [1287, 232] on div "Flex" at bounding box center [1260, 230] width 86 height 28
click at [1261, 292] on div "Incluido" at bounding box center [1257, 287] width 54 height 17
click at [1274, 232] on span "Incluido" at bounding box center [1258, 229] width 68 height 23
click at [1248, 283] on div "Incluido" at bounding box center [1255, 287] width 57 height 17
click at [1099, 240] on p "Crédito 60 días" at bounding box center [1156, 235] width 657 height 13
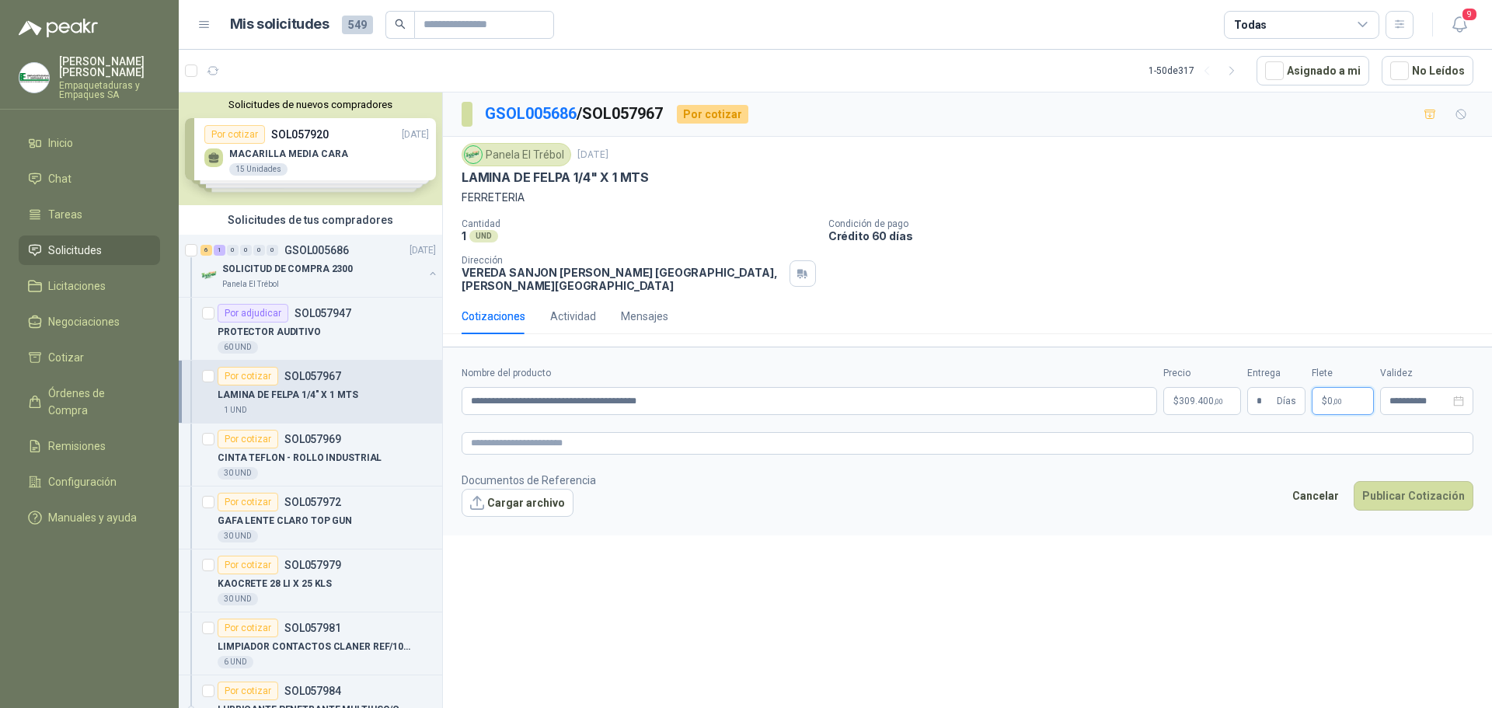
click at [1343, 394] on p "$ 0 ,00" at bounding box center [1342, 401] width 62 height 28
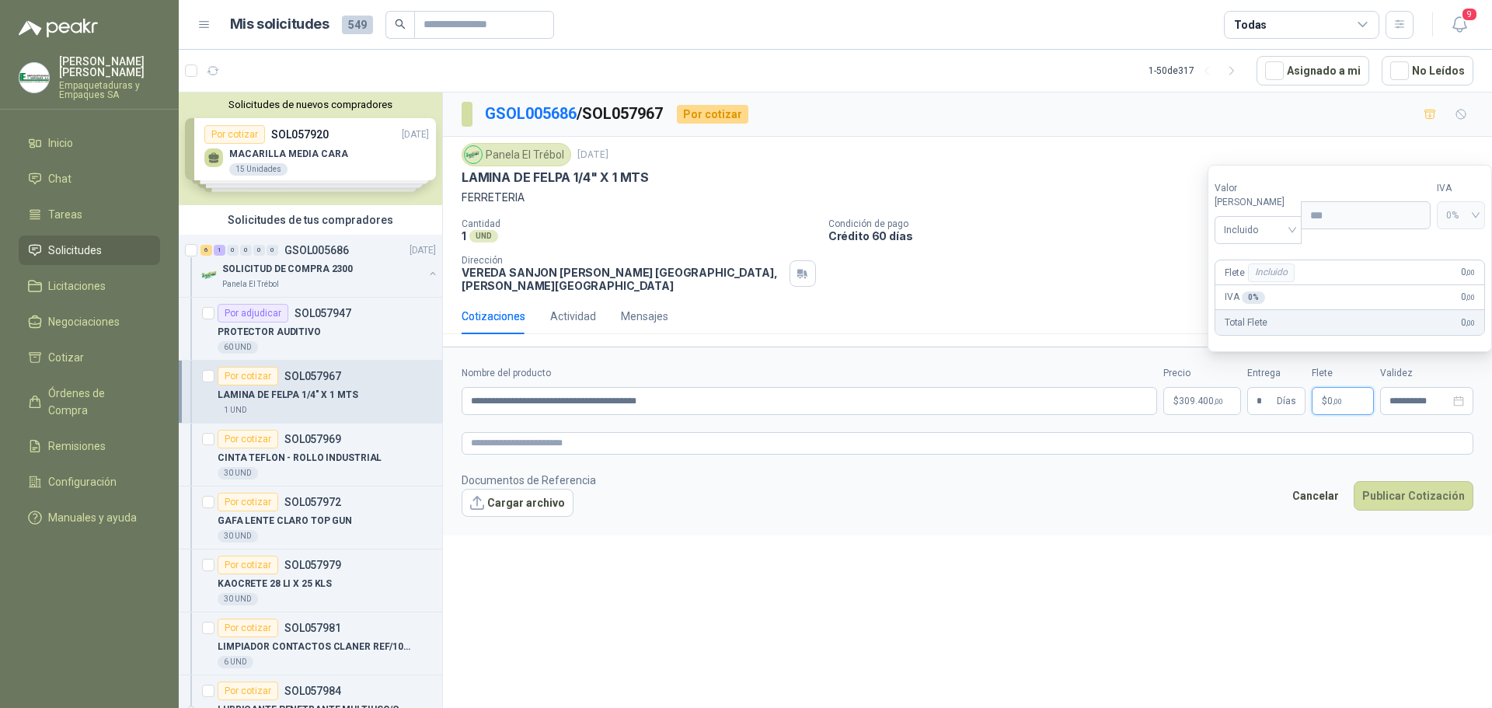
click at [1446, 227] on span "0%" at bounding box center [1461, 215] width 30 height 23
click at [1109, 238] on p "Crédito 60 días" at bounding box center [1156, 235] width 657 height 13
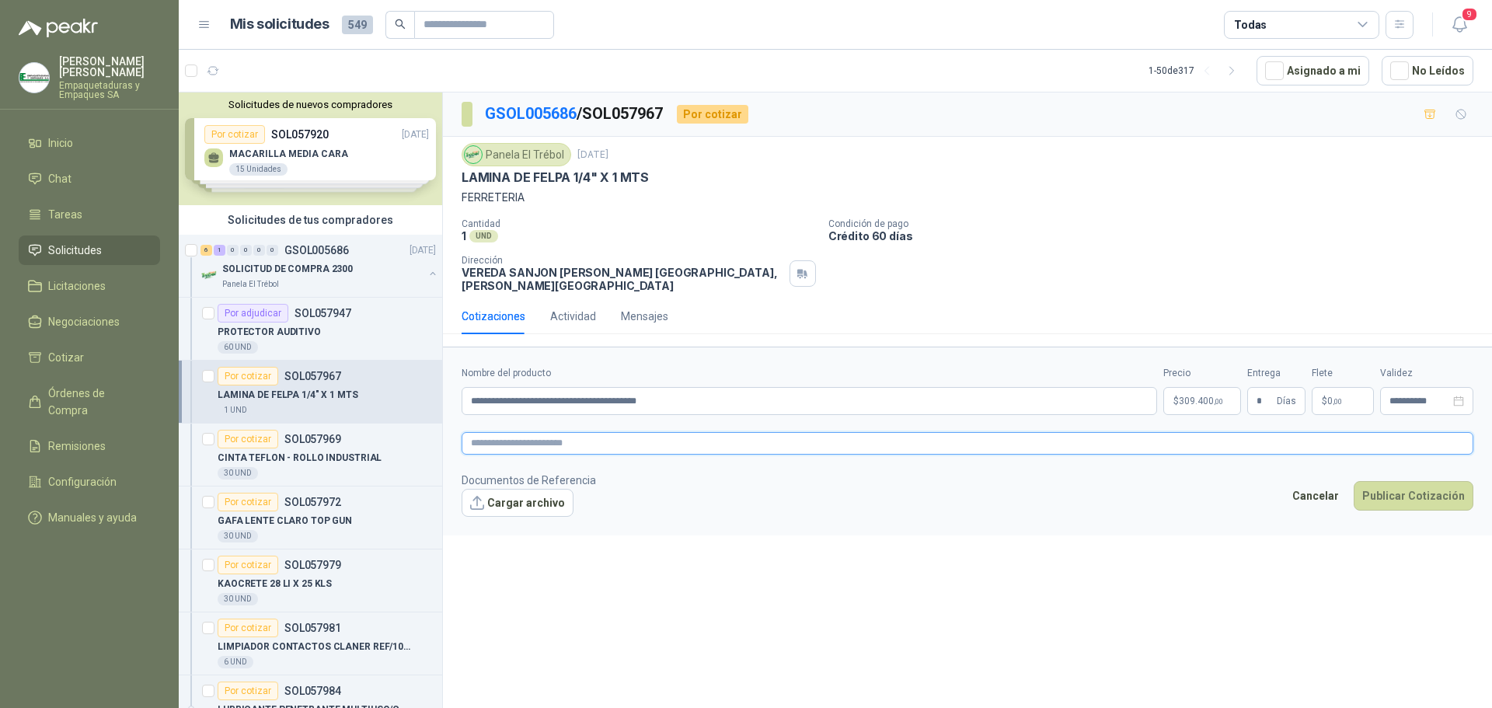
click at [860, 432] on textarea at bounding box center [967, 443] width 1012 height 23
paste textarea "**********"
type textarea "**********"
click at [1388, 484] on button "Publicar Cotización" at bounding box center [1413, 496] width 120 height 30
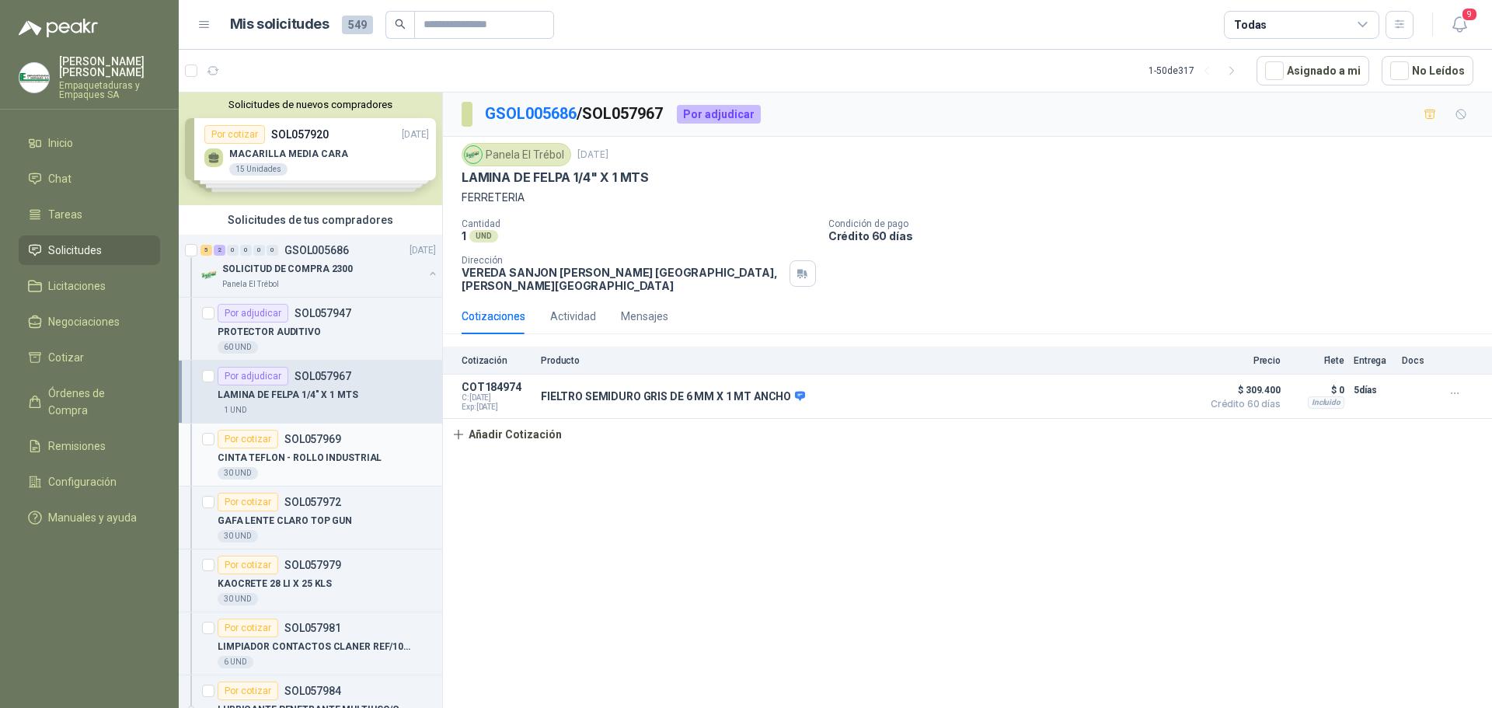
click at [308, 447] on div "Por cotizar SOL057969" at bounding box center [280, 439] width 124 height 19
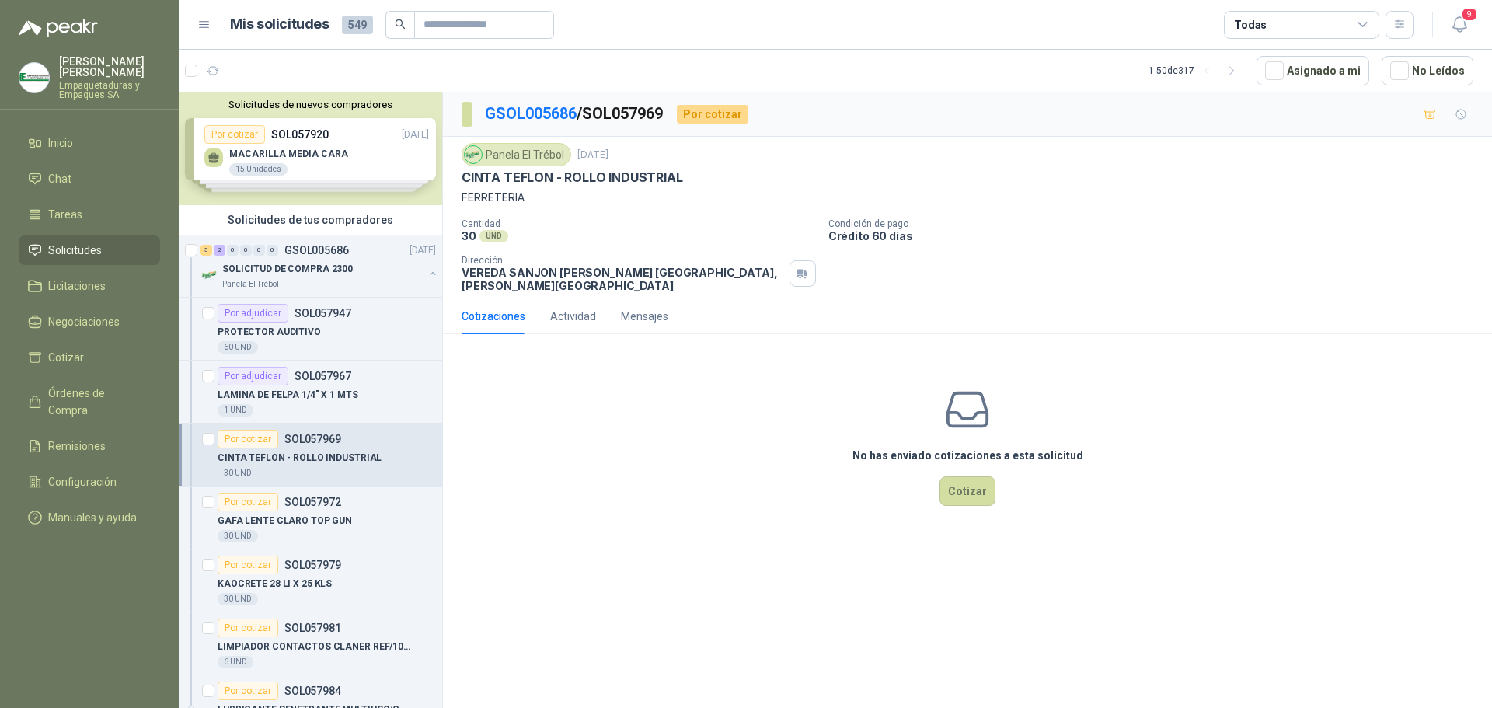
click at [360, 453] on p "CINTA TEFLON - ROLLO INDUSTRIAL" at bounding box center [300, 458] width 164 height 15
click at [351, 510] on div "Por cotizar SOL057972" at bounding box center [327, 502] width 218 height 19
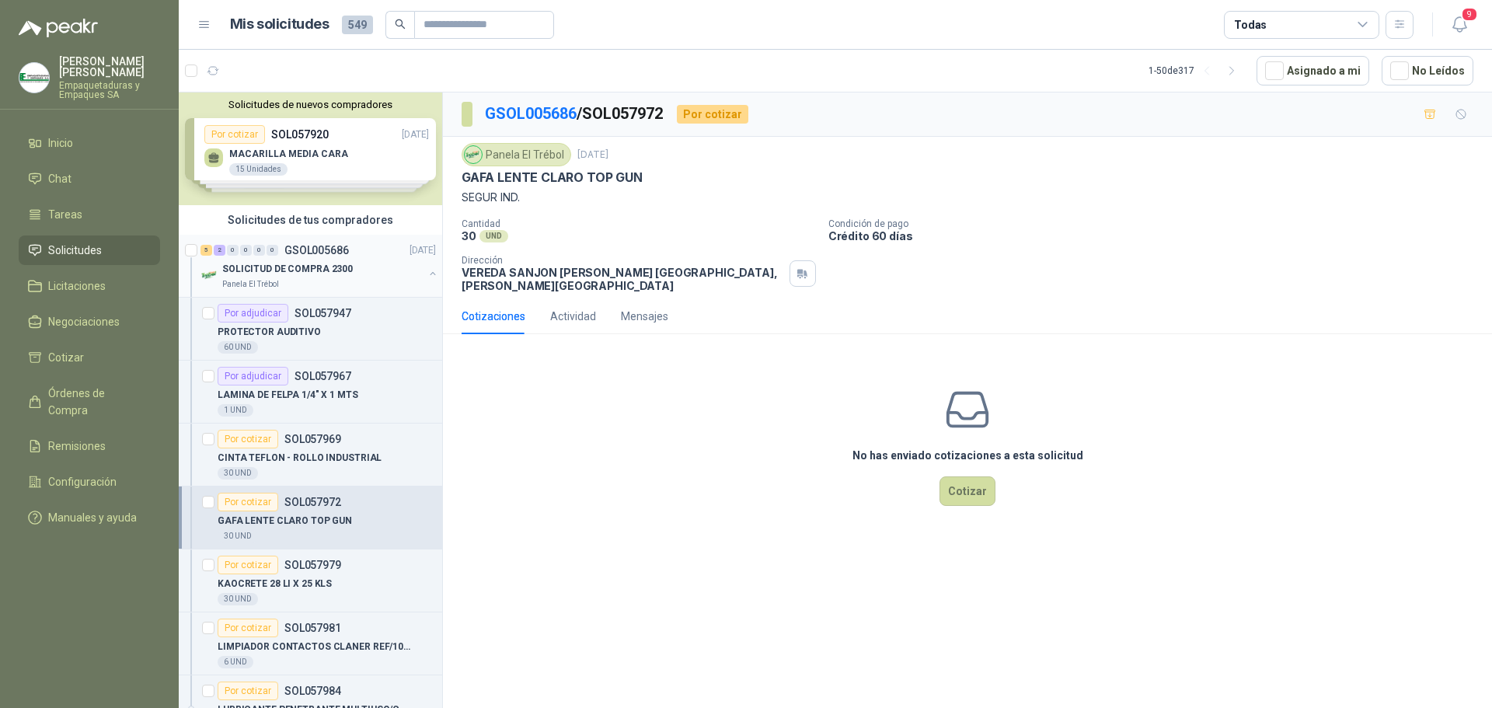
click at [357, 281] on div "Panela El Trébol" at bounding box center [322, 284] width 201 height 12
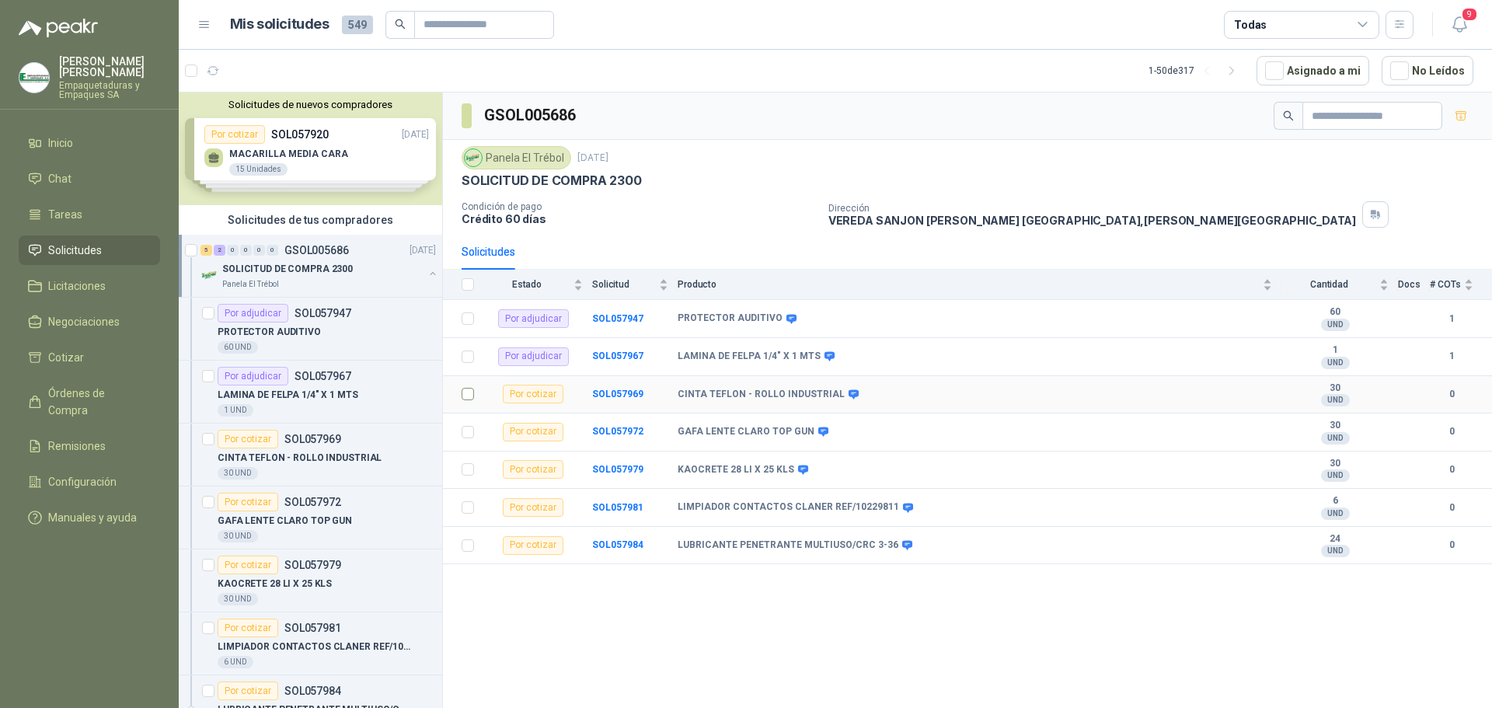
click at [474, 396] on td at bounding box center [463, 395] width 40 height 38
click at [475, 427] on td at bounding box center [463, 432] width 40 height 38
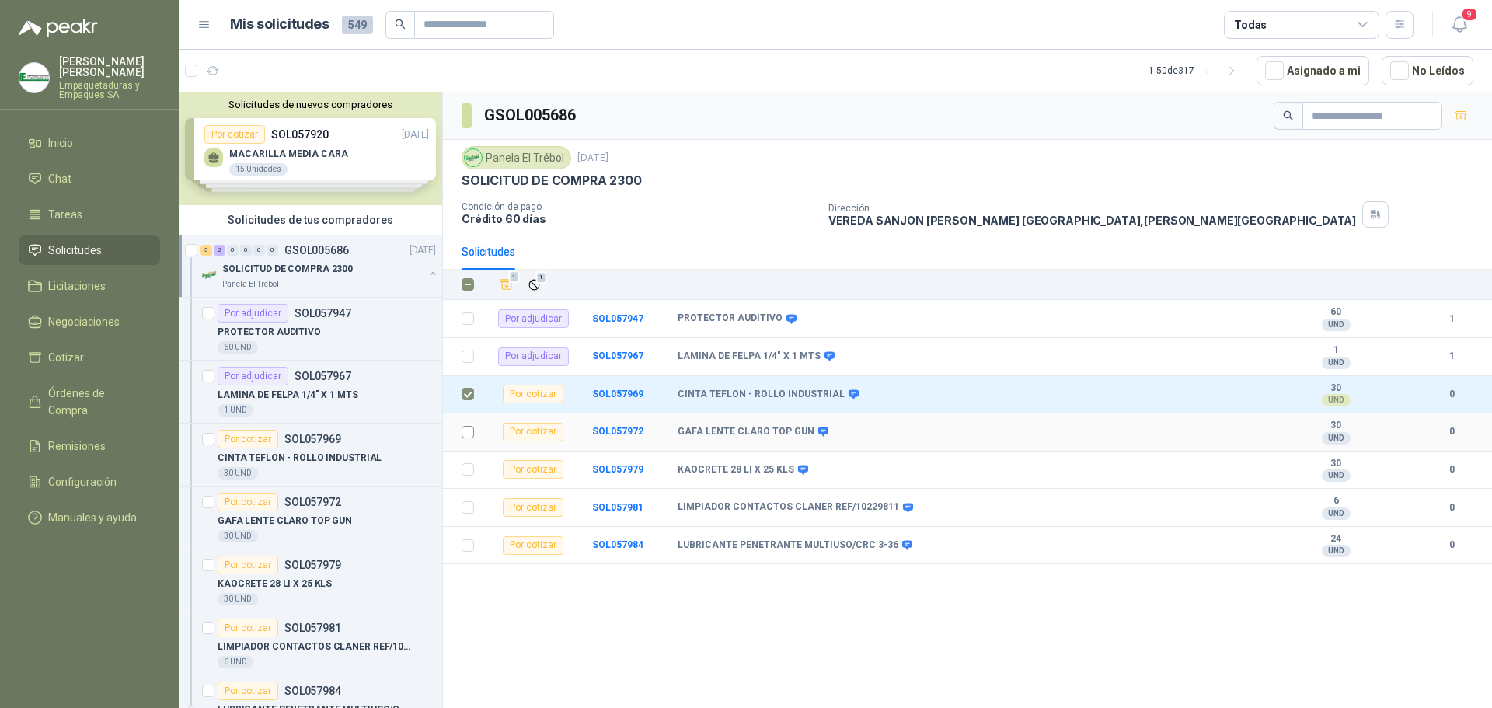
click at [469, 423] on label at bounding box center [467, 431] width 12 height 17
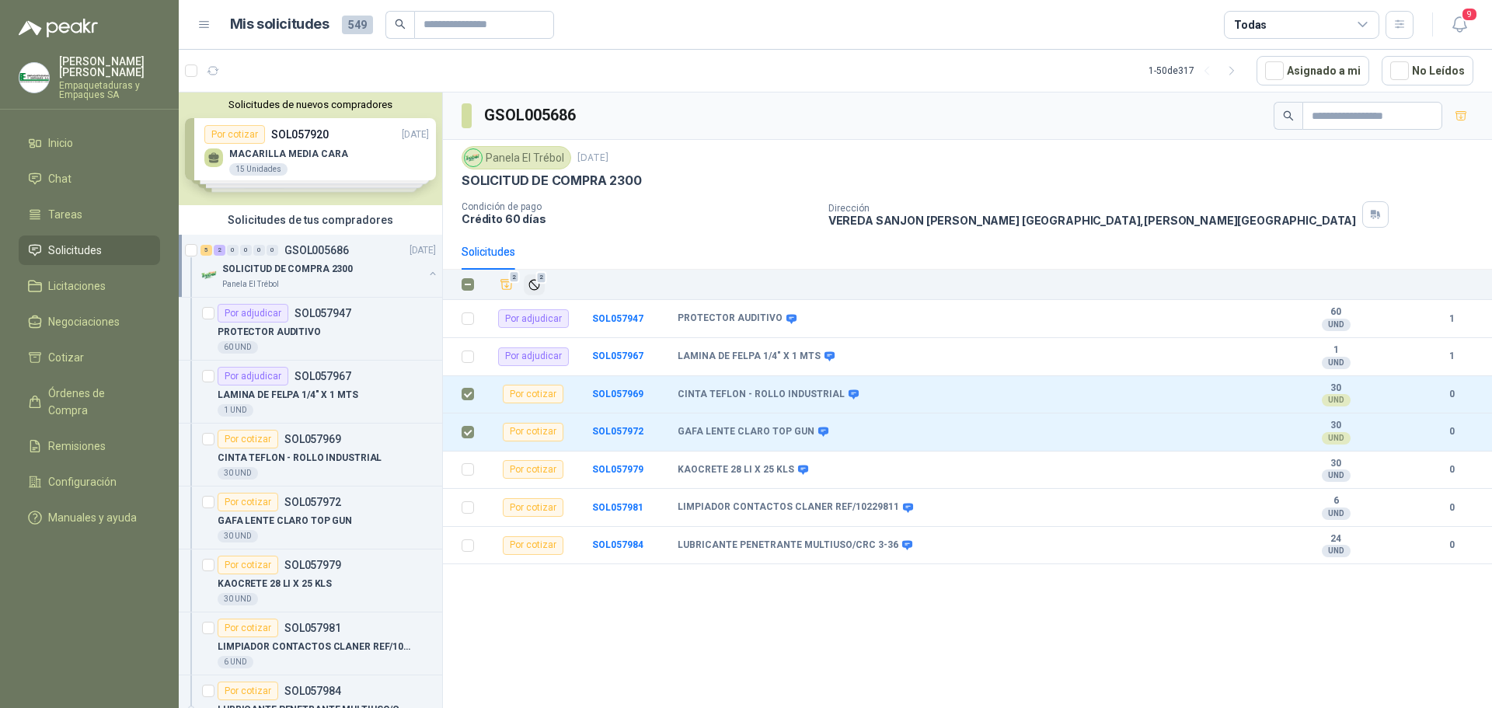
click at [539, 283] on span "2" at bounding box center [541, 277] width 11 height 12
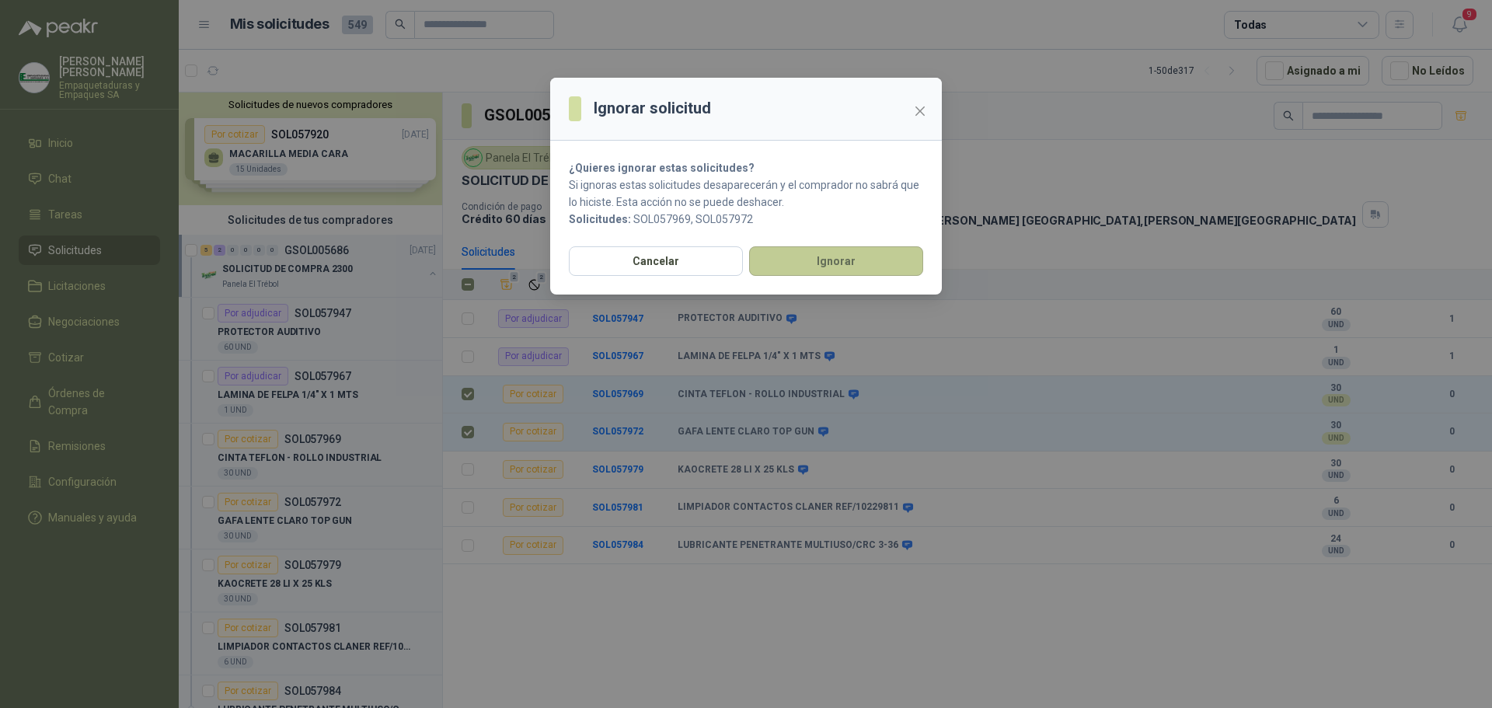
click at [782, 264] on button "Ignorar" at bounding box center [836, 261] width 174 height 30
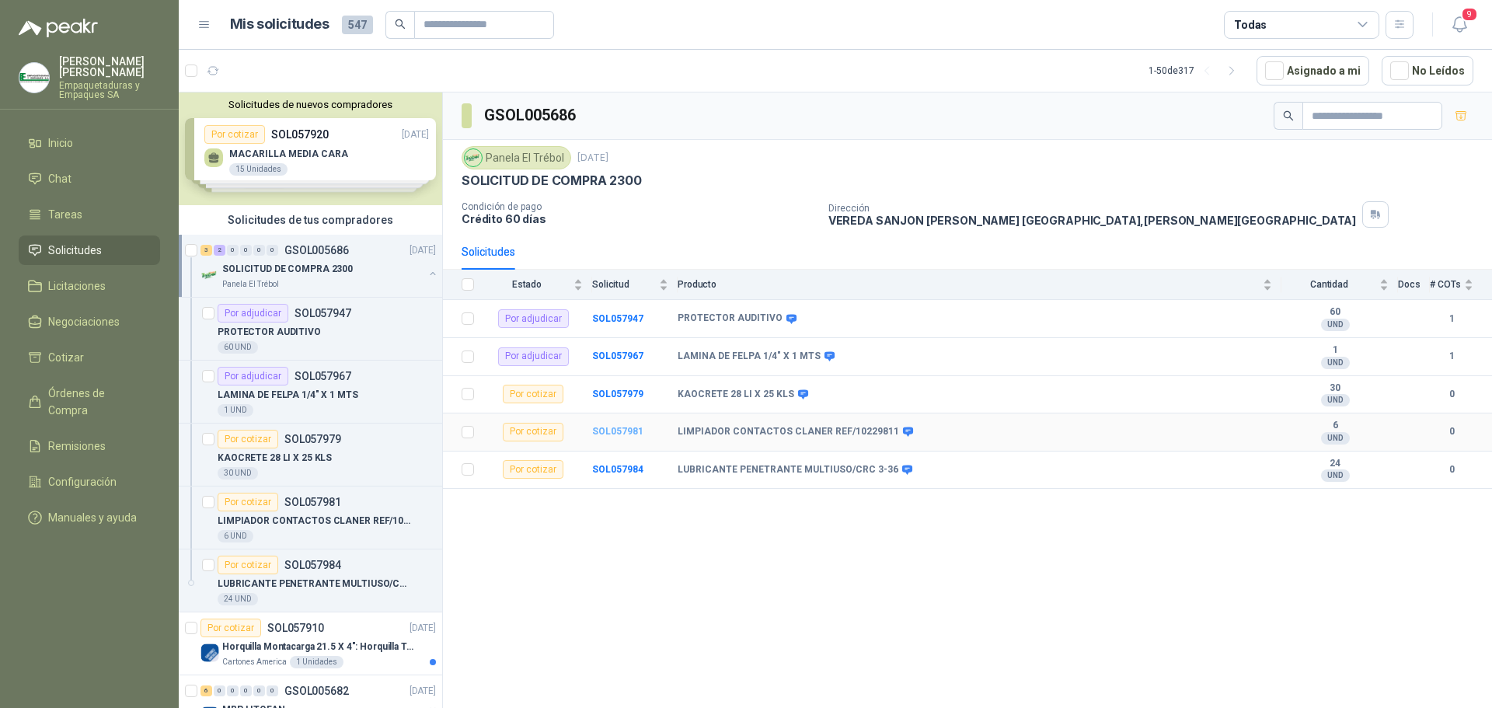
click at [608, 430] on b "SOL057981" at bounding box center [617, 431] width 51 height 11
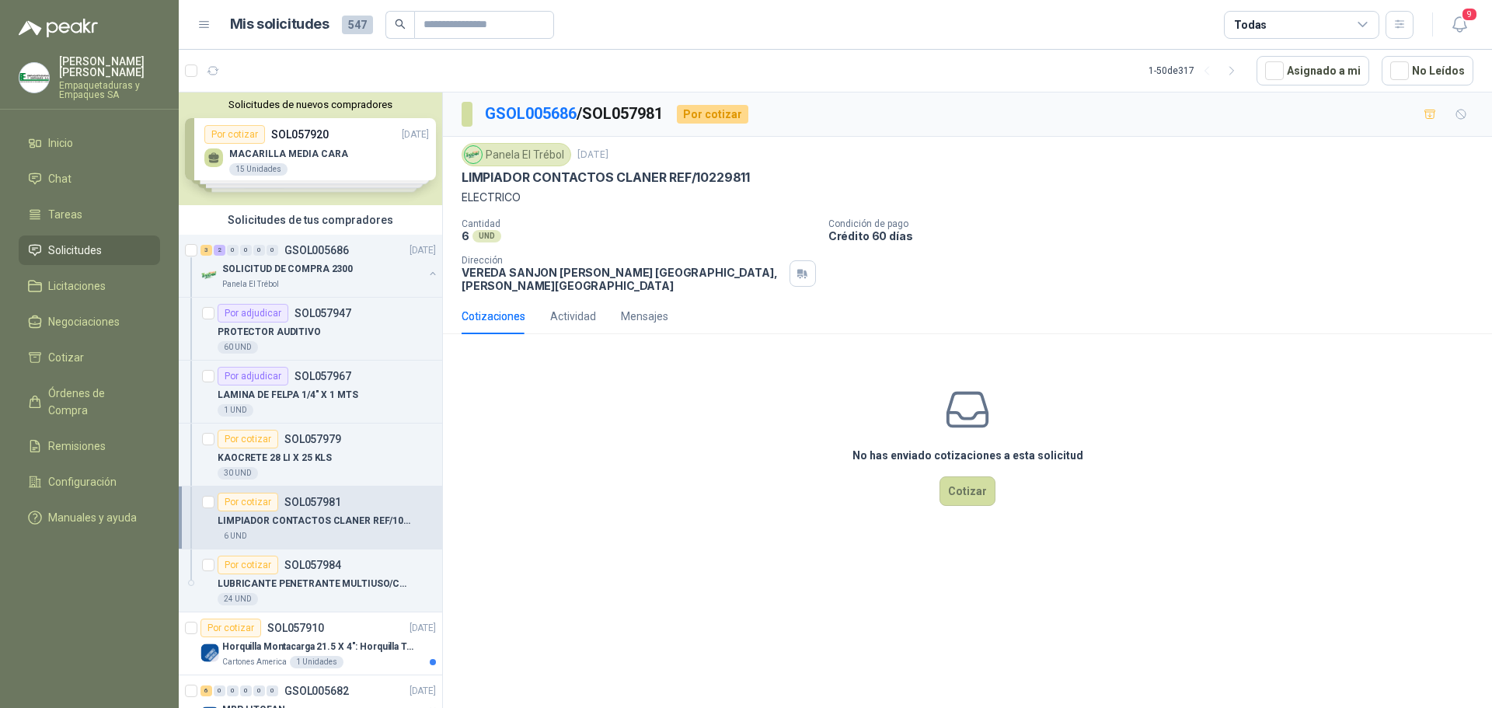
click at [726, 179] on p "LIMPIADOR CONTACTOS CLANER REF/10229811" at bounding box center [605, 177] width 288 height 16
copy p "10229811"
click at [966, 476] on button "Cotizar" at bounding box center [967, 491] width 56 height 30
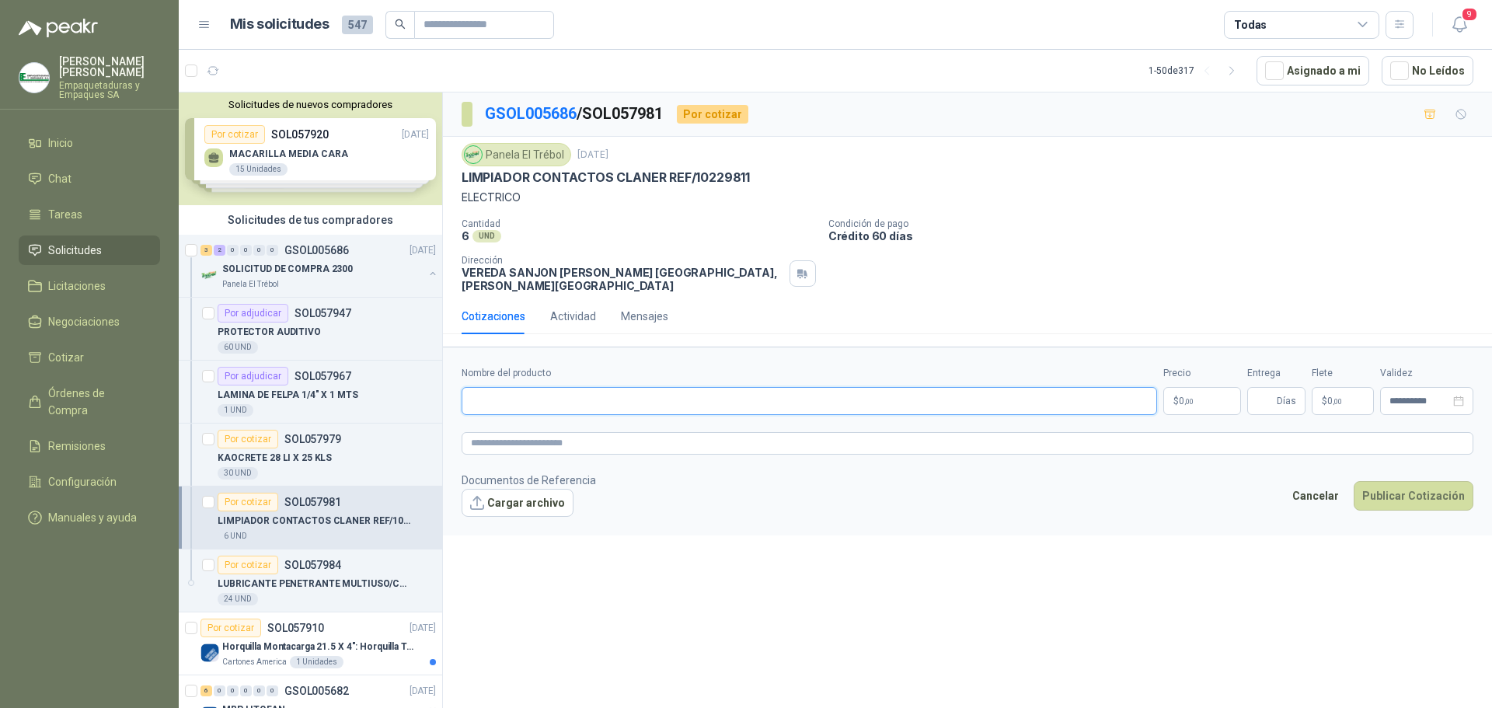
click at [637, 387] on input "Nombre del producto" at bounding box center [808, 401] width 695 height 28
paste input "**********"
type input "**********"
click at [1182, 387] on p "$ 0 ,00" at bounding box center [1202, 401] width 78 height 28
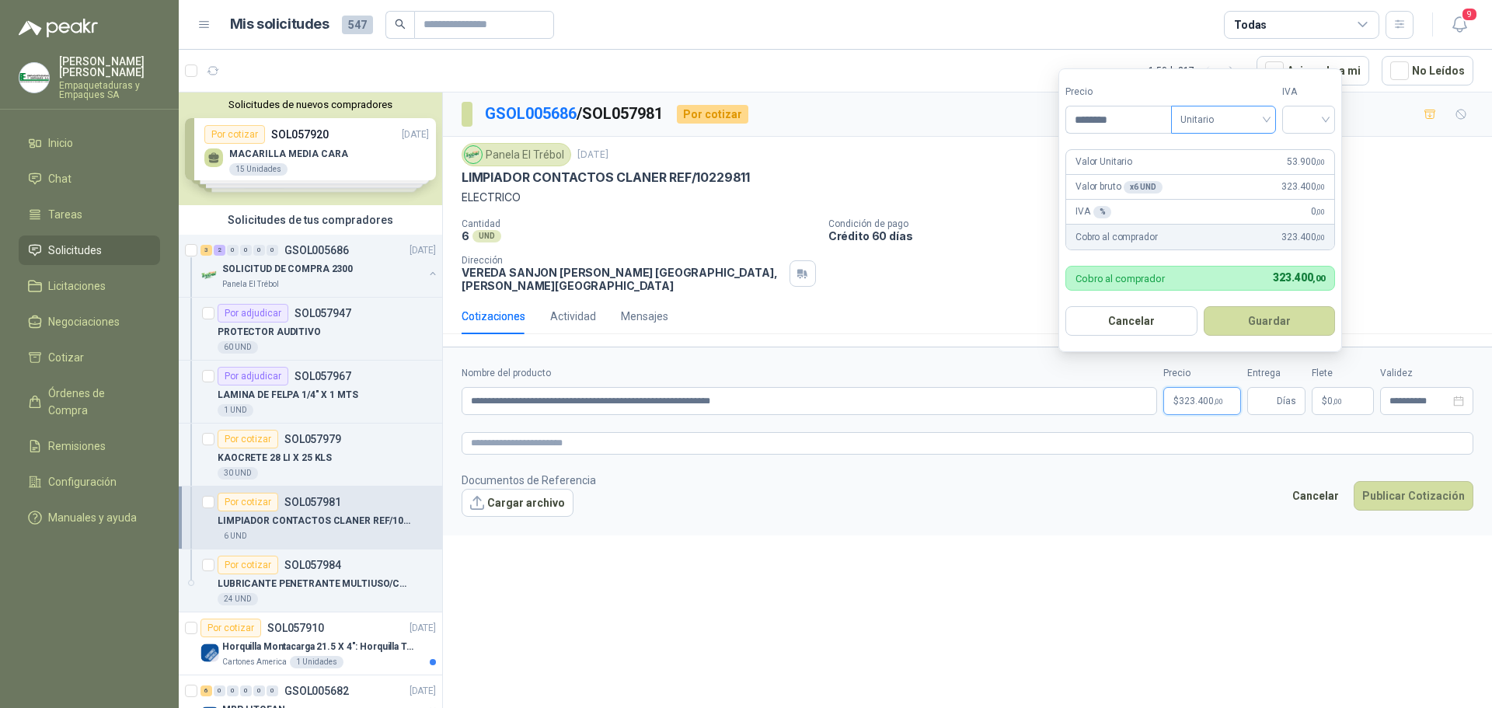
click at [1219, 130] on span "Unitario" at bounding box center [1223, 119] width 86 height 23
type input "********"
click at [1216, 148] on div "Unitario" at bounding box center [1226, 151] width 80 height 17
click at [1280, 127] on div "Precio ******** Tipo Unitario Unitario IVA" at bounding box center [1200, 109] width 270 height 49
click at [1308, 128] on input "search" at bounding box center [1308, 117] width 34 height 23
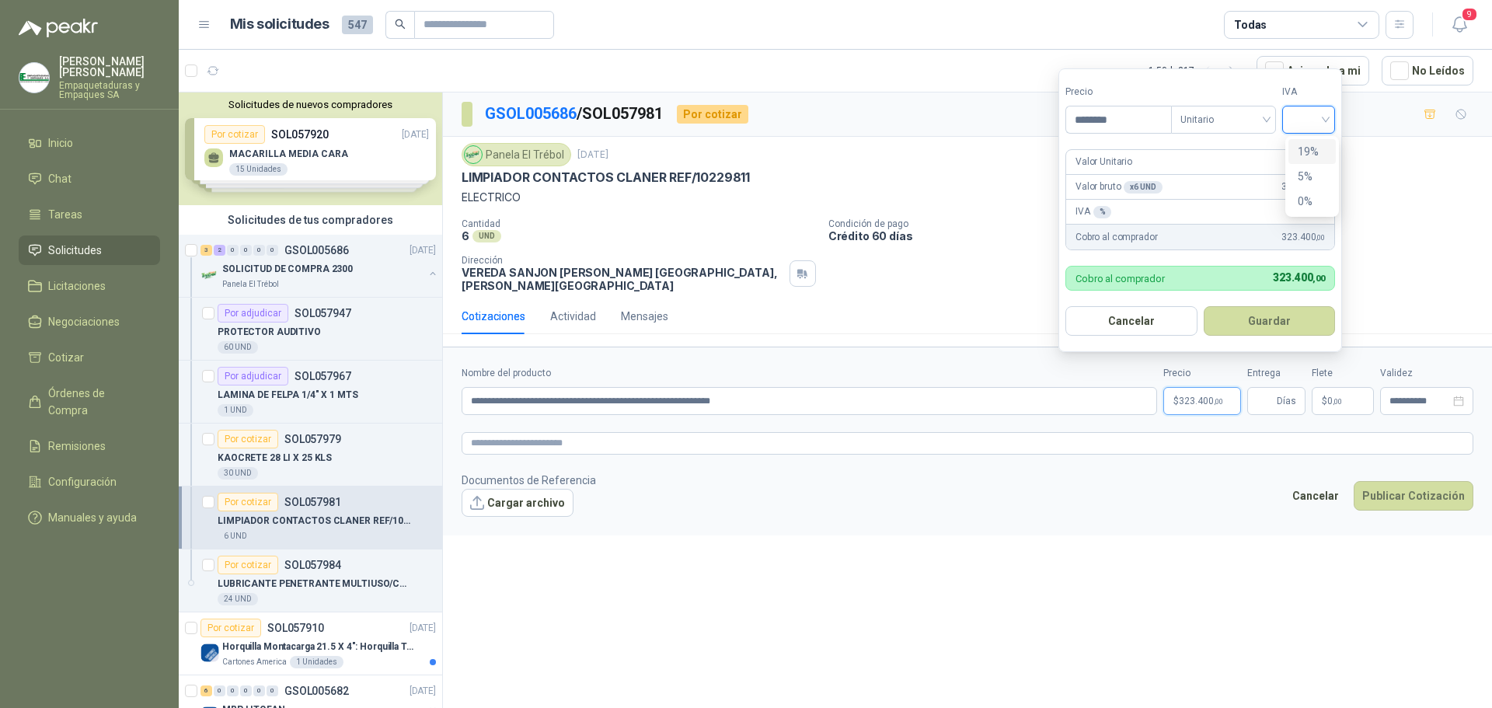
click at [1311, 149] on div "19%" at bounding box center [1311, 151] width 29 height 17
click at [1278, 324] on button "Guardar" at bounding box center [1272, 321] width 134 height 30
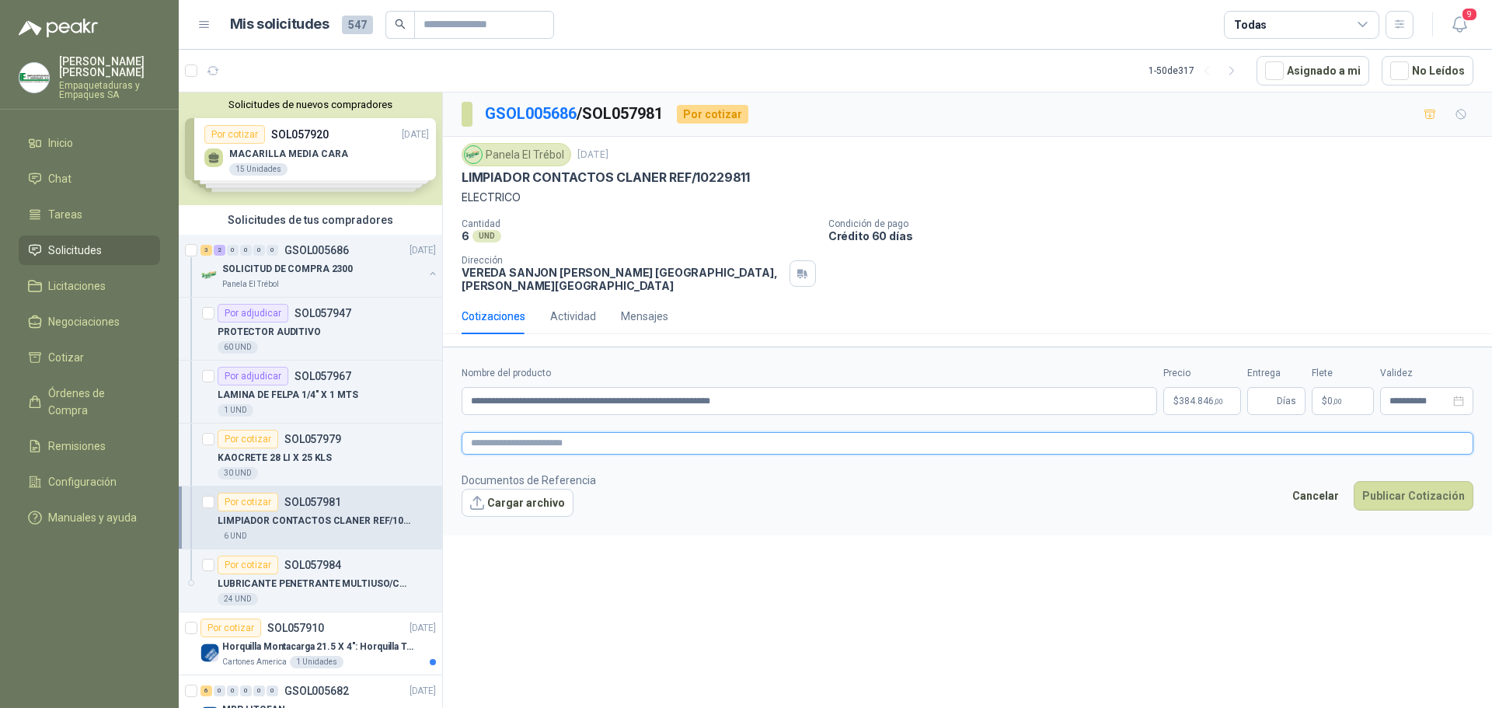
click at [694, 434] on textarea at bounding box center [967, 443] width 1012 height 23
paste textarea "**********"
type textarea "**********"
click at [1388, 486] on button "Publicar Cotización" at bounding box center [1413, 496] width 120 height 30
type input "*"
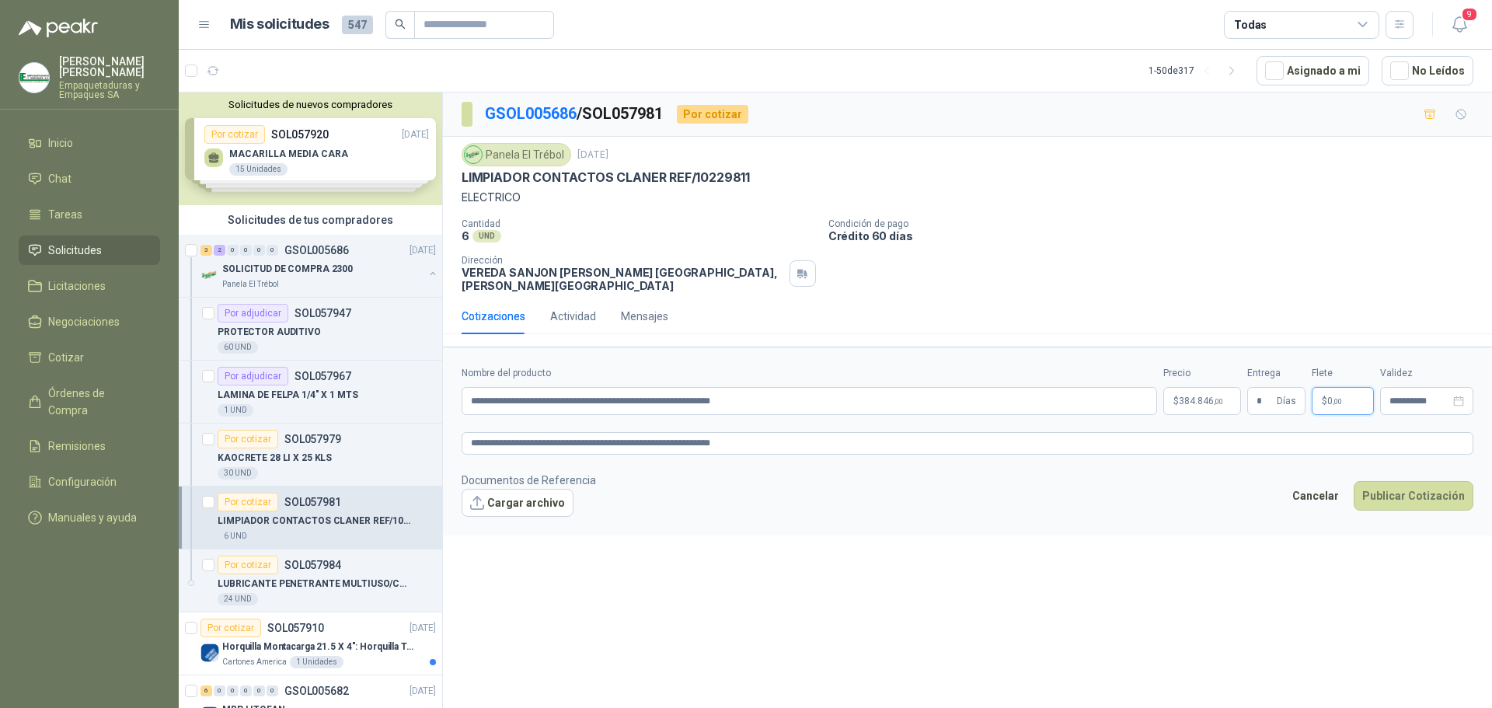
click at [1337, 400] on p "$ 0 ,00" at bounding box center [1342, 401] width 62 height 28
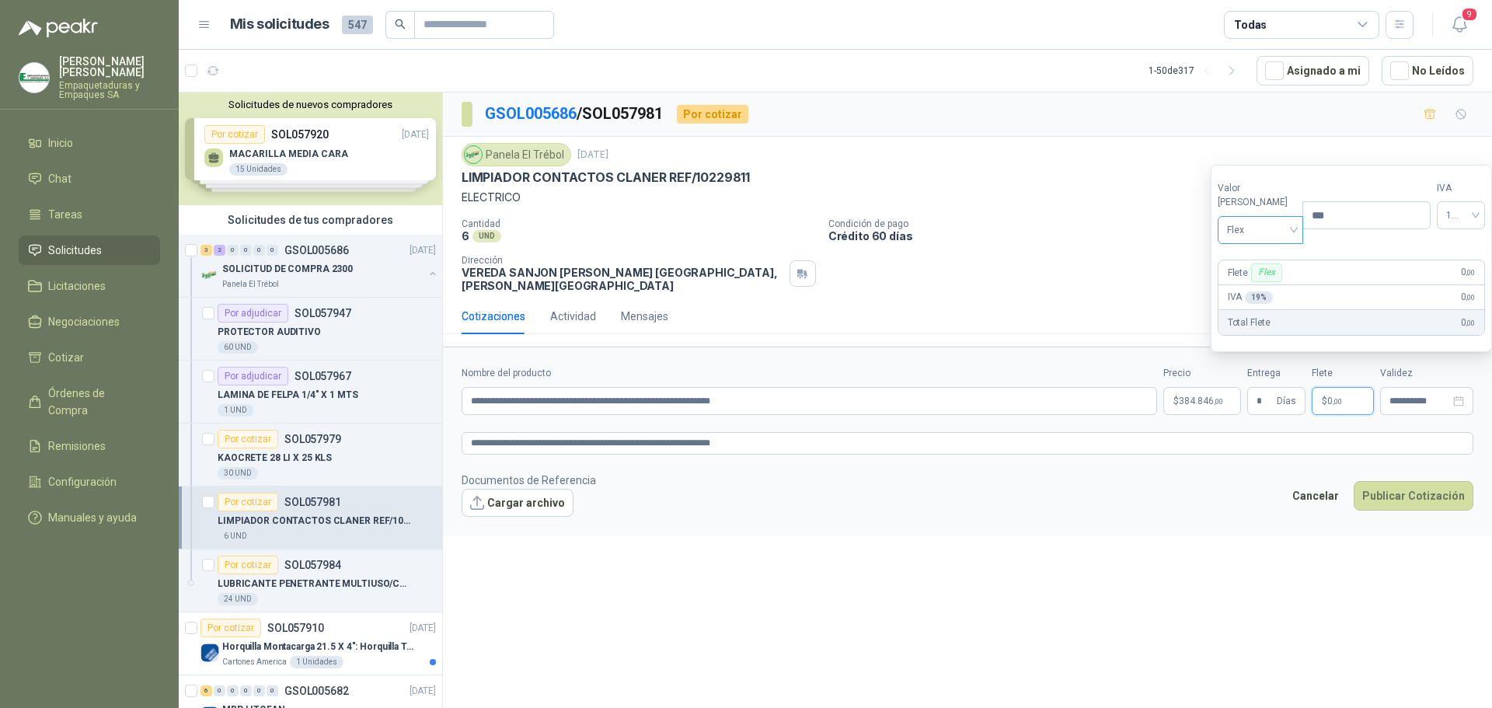
click at [1278, 234] on span "Flex" at bounding box center [1261, 229] width 68 height 23
click at [1264, 282] on div "Incluido" at bounding box center [1257, 287] width 54 height 17
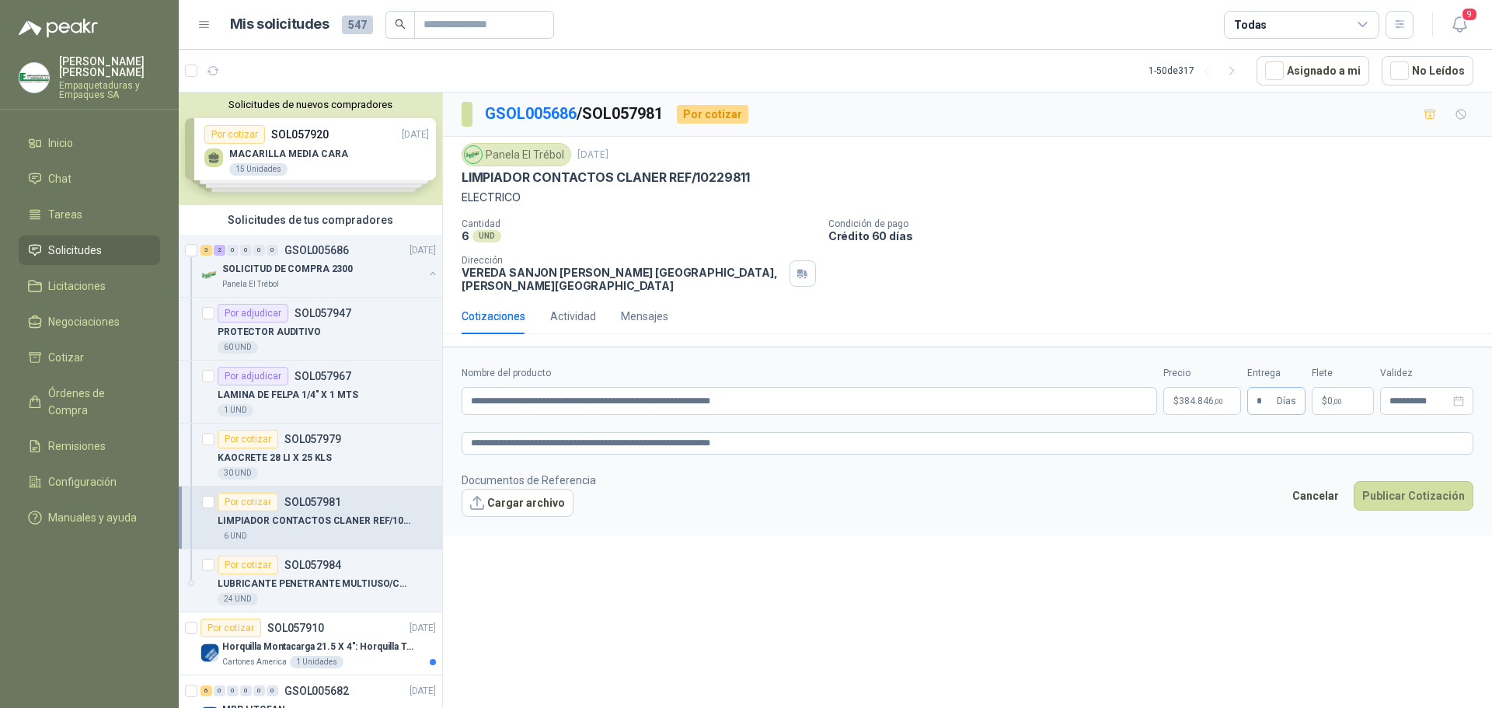
click at [1293, 401] on span "Días" at bounding box center [1285, 401] width 19 height 26
click at [1373, 481] on button "Publicar Cotización" at bounding box center [1413, 496] width 120 height 30
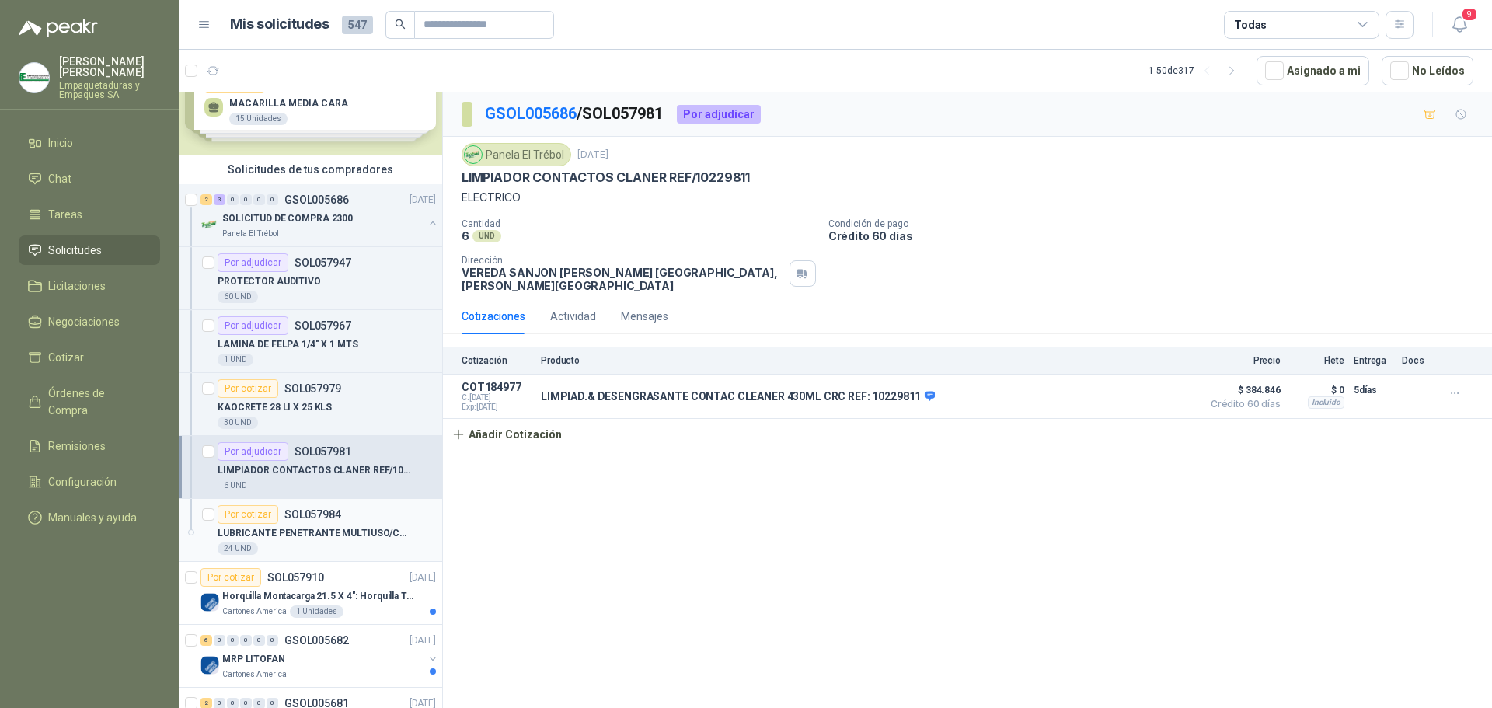
scroll to position [78, 0]
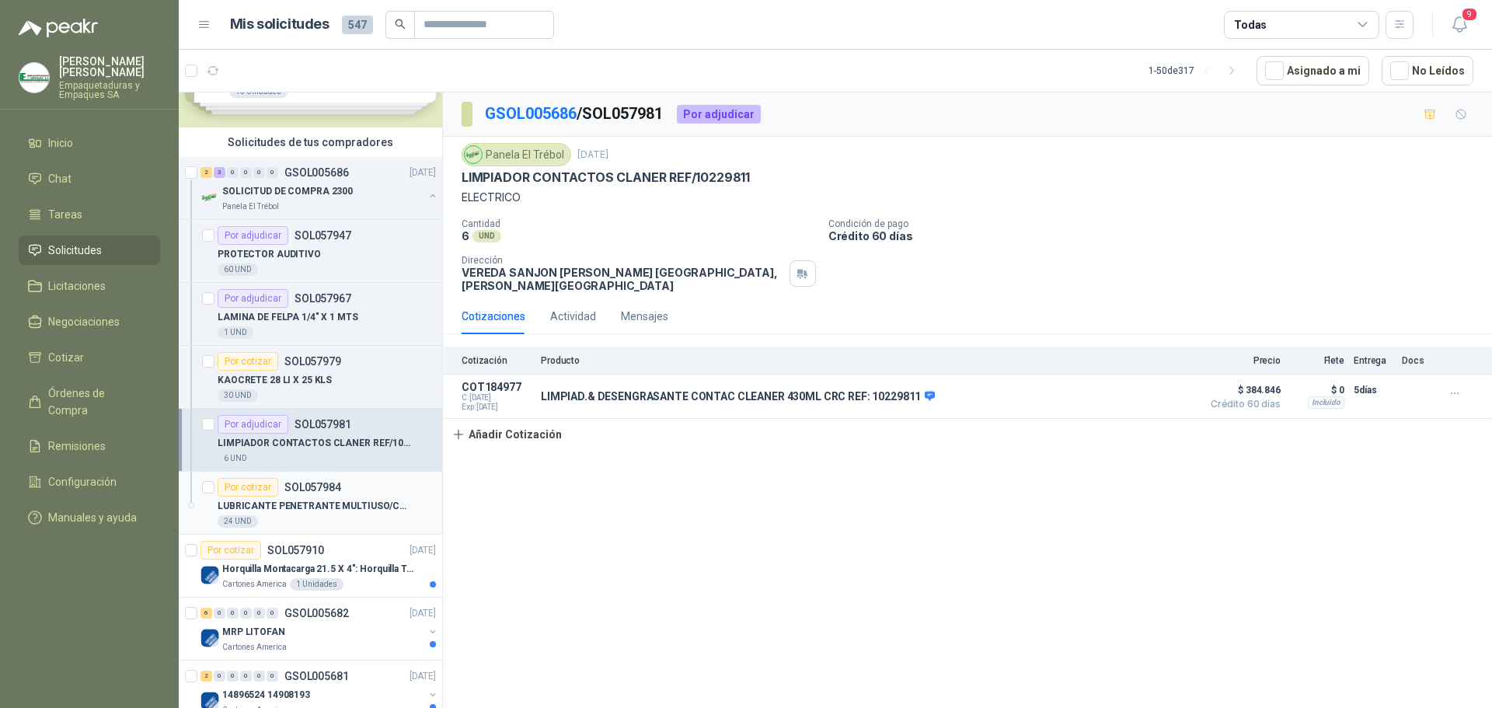
click at [305, 499] on p "LUBRICANTE PENETRANTE MULTIUSO/CRC 3-36" at bounding box center [314, 506] width 193 height 15
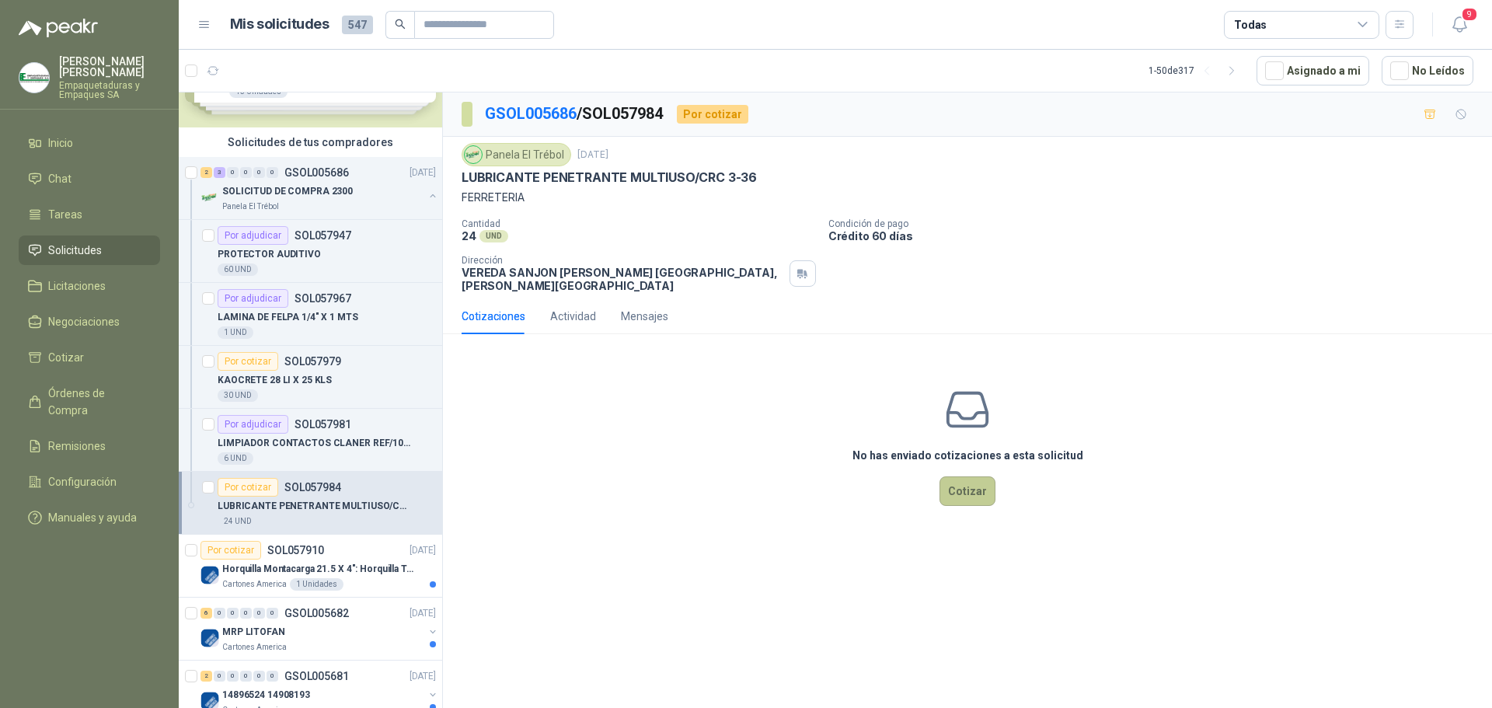
click at [960, 476] on button "Cotizar" at bounding box center [967, 491] width 56 height 30
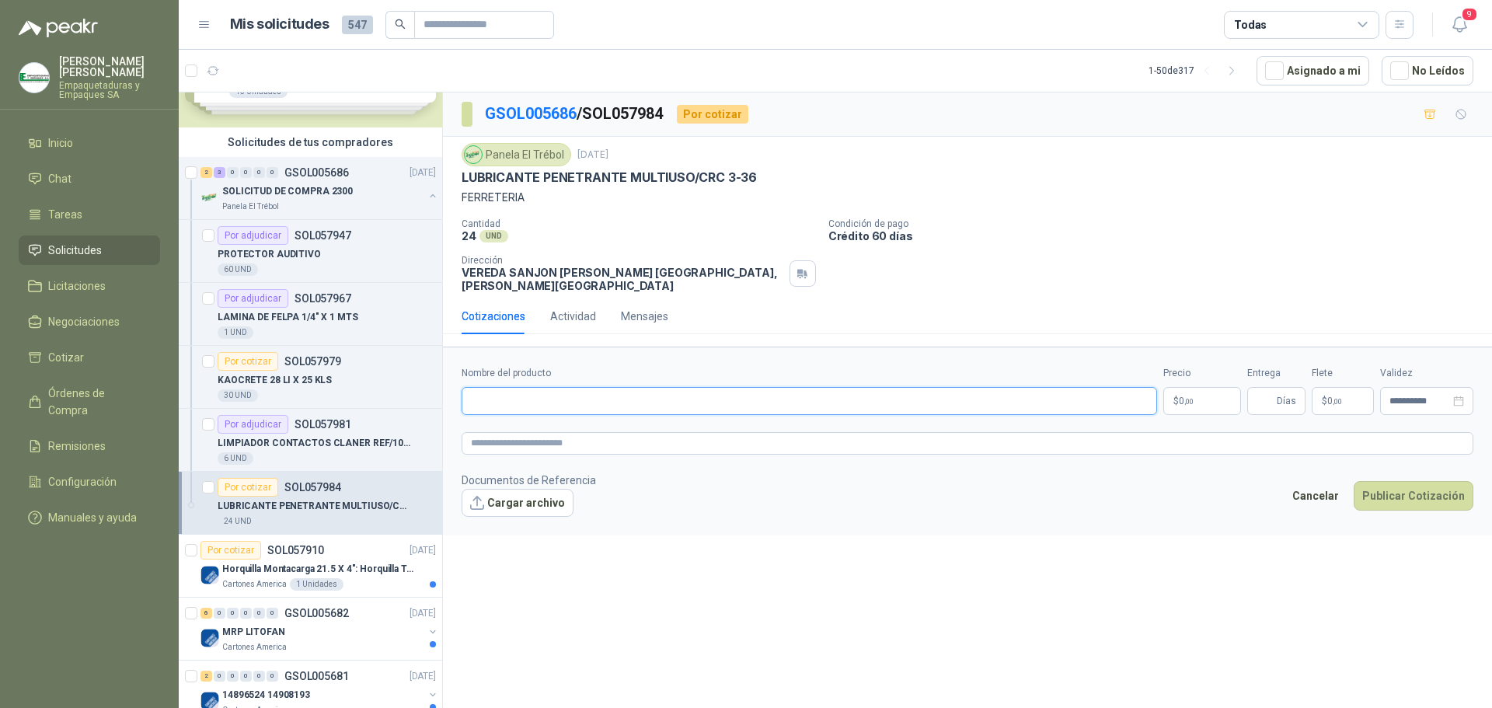
drag, startPoint x: 873, startPoint y: 399, endPoint x: 796, endPoint y: 368, distance: 83.7
click at [873, 399] on input "Nombre del producto" at bounding box center [808, 401] width 695 height 28
click at [650, 387] on input "Nombre del producto" at bounding box center [808, 401] width 695 height 28
paste input "**********"
type input "**********"
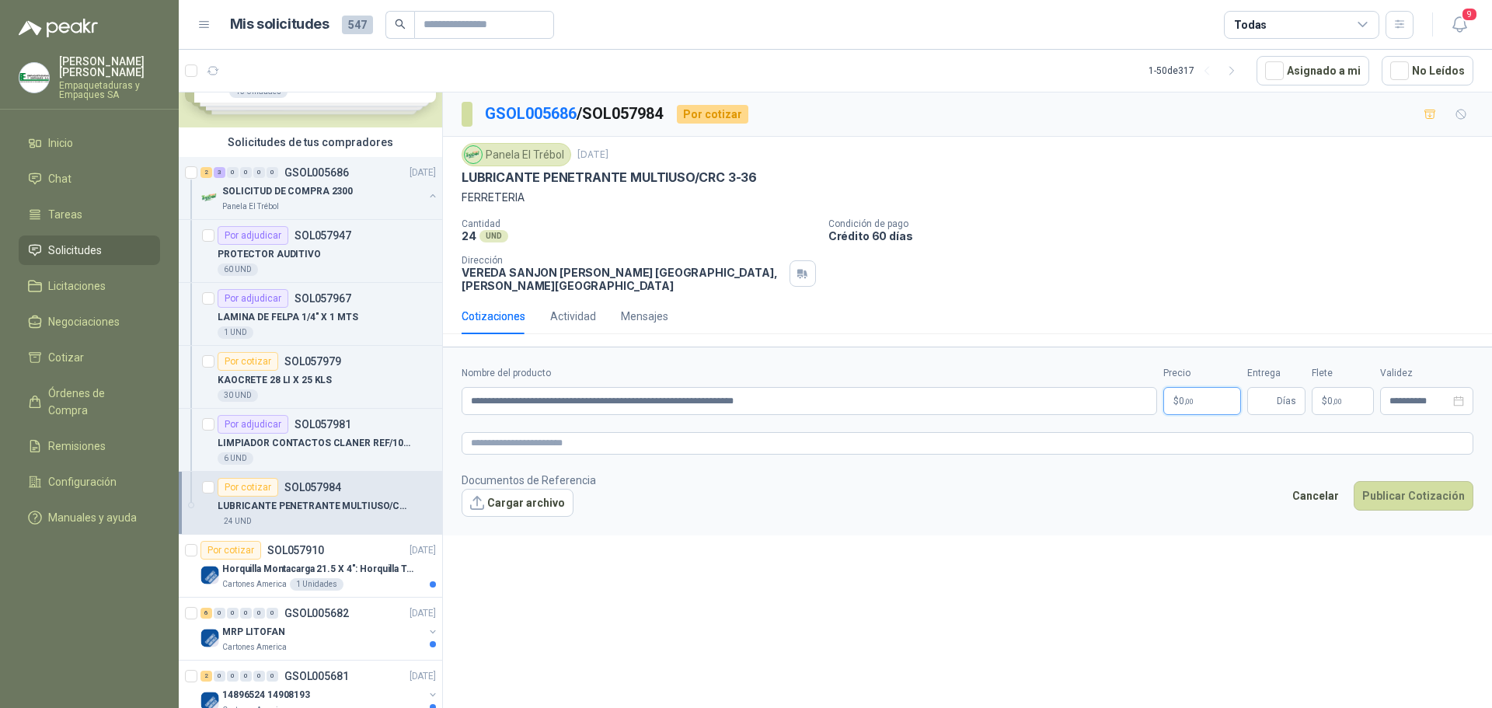
click at [1203, 401] on p "$ 0 ,00" at bounding box center [1202, 401] width 78 height 28
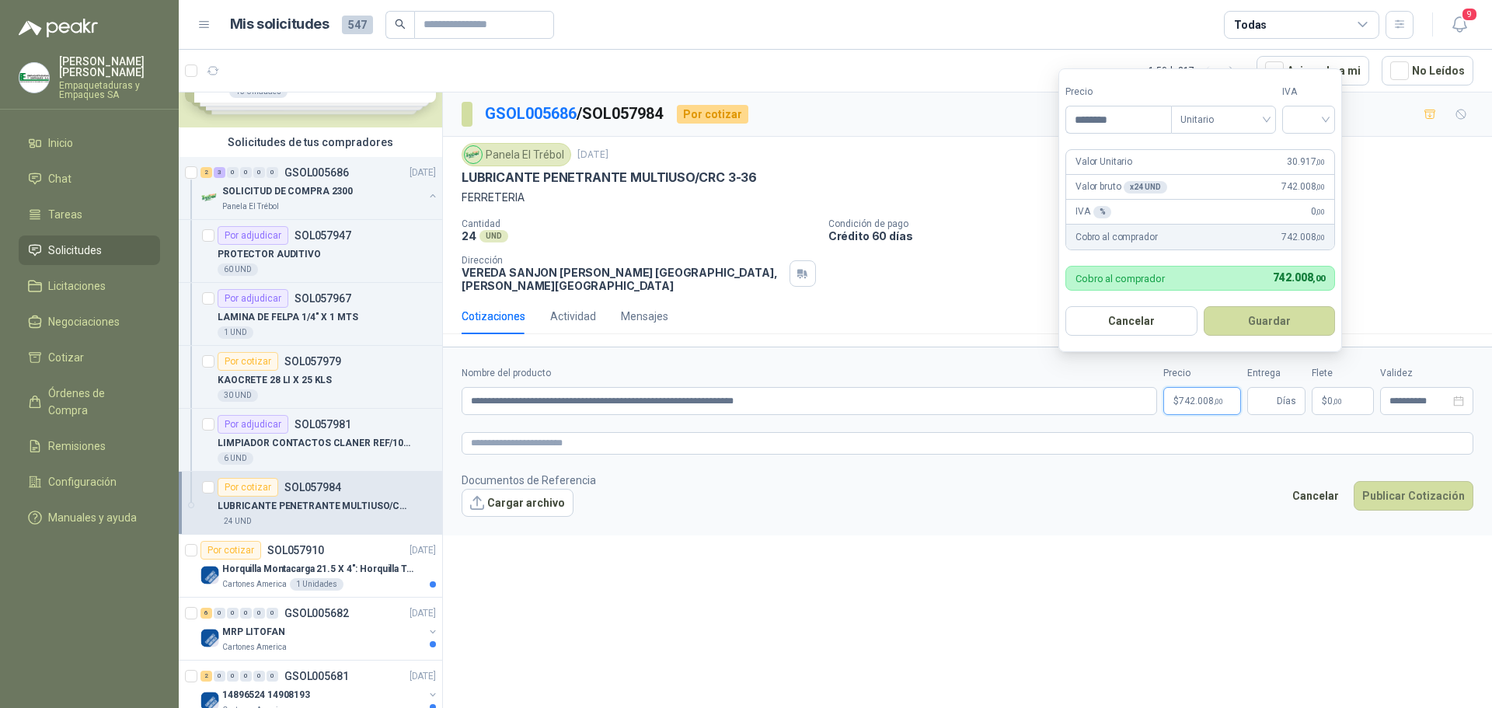
type input "********"
drag, startPoint x: 1264, startPoint y: 118, endPoint x: 1259, endPoint y: 124, distance: 8.3
click at [1263, 117] on span "Unitario" at bounding box center [1223, 119] width 86 height 23
click at [1226, 151] on div "Unitario" at bounding box center [1226, 151] width 80 height 17
click at [1302, 117] on input "search" at bounding box center [1308, 117] width 34 height 23
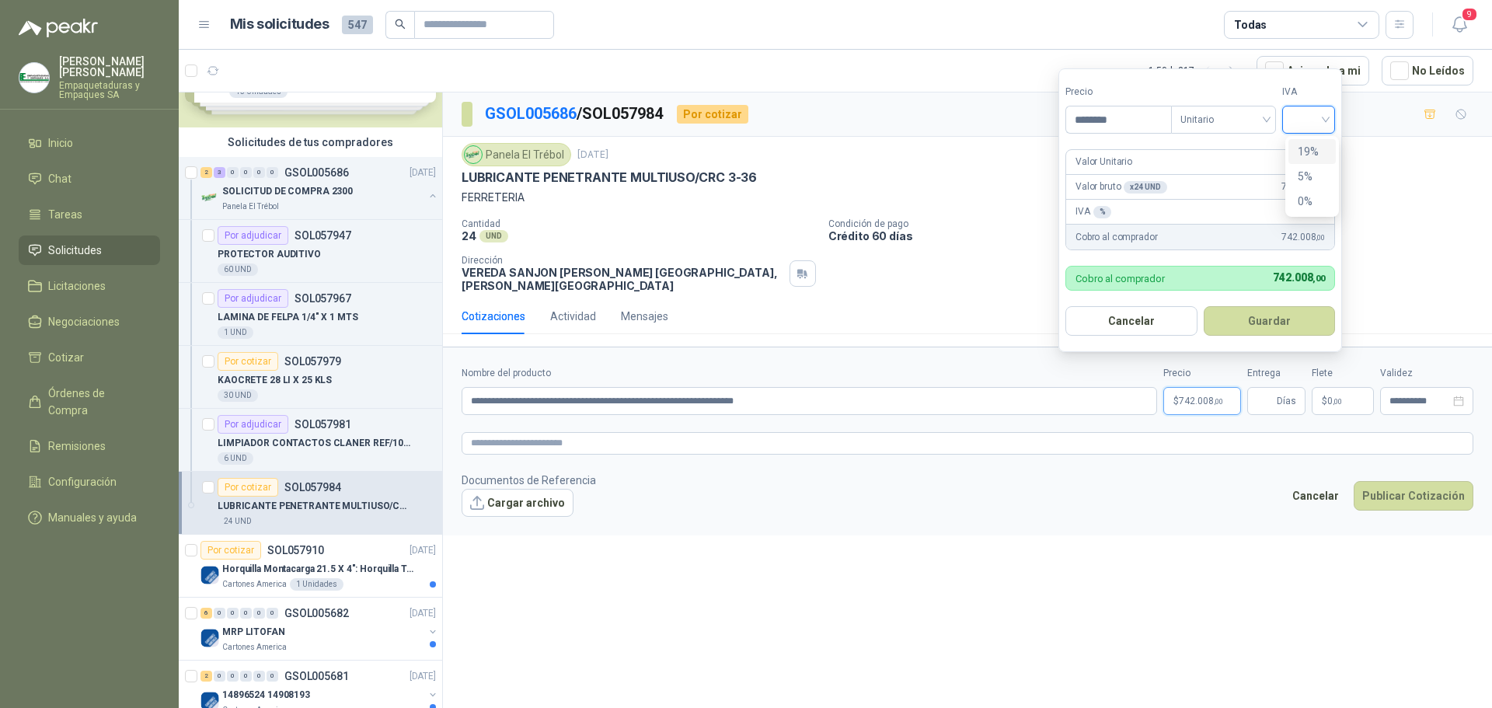
click at [1308, 147] on div "19%" at bounding box center [1311, 151] width 29 height 17
click at [1286, 319] on button "Guardar" at bounding box center [1272, 321] width 134 height 30
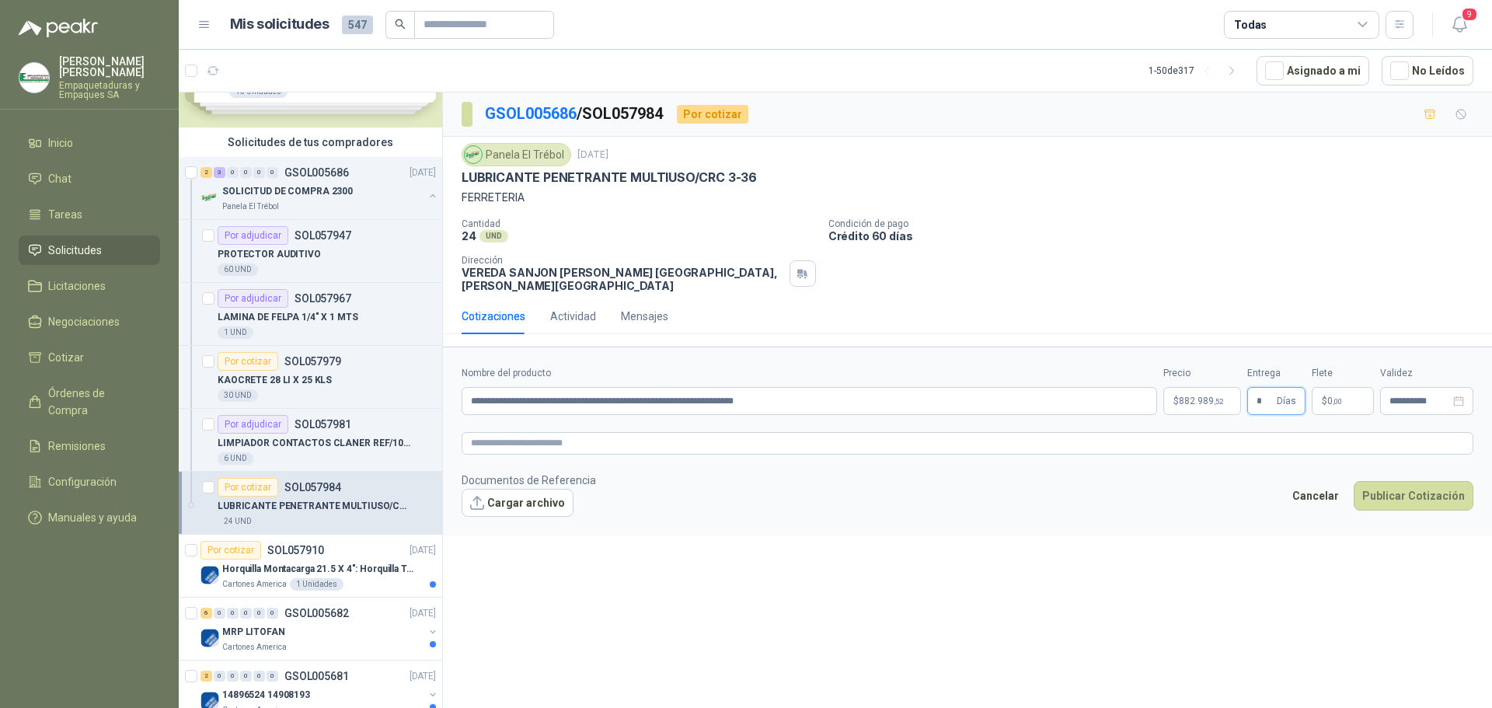
type input "*"
click at [1353, 387] on p "$ 0 ,00" at bounding box center [1342, 401] width 62 height 28
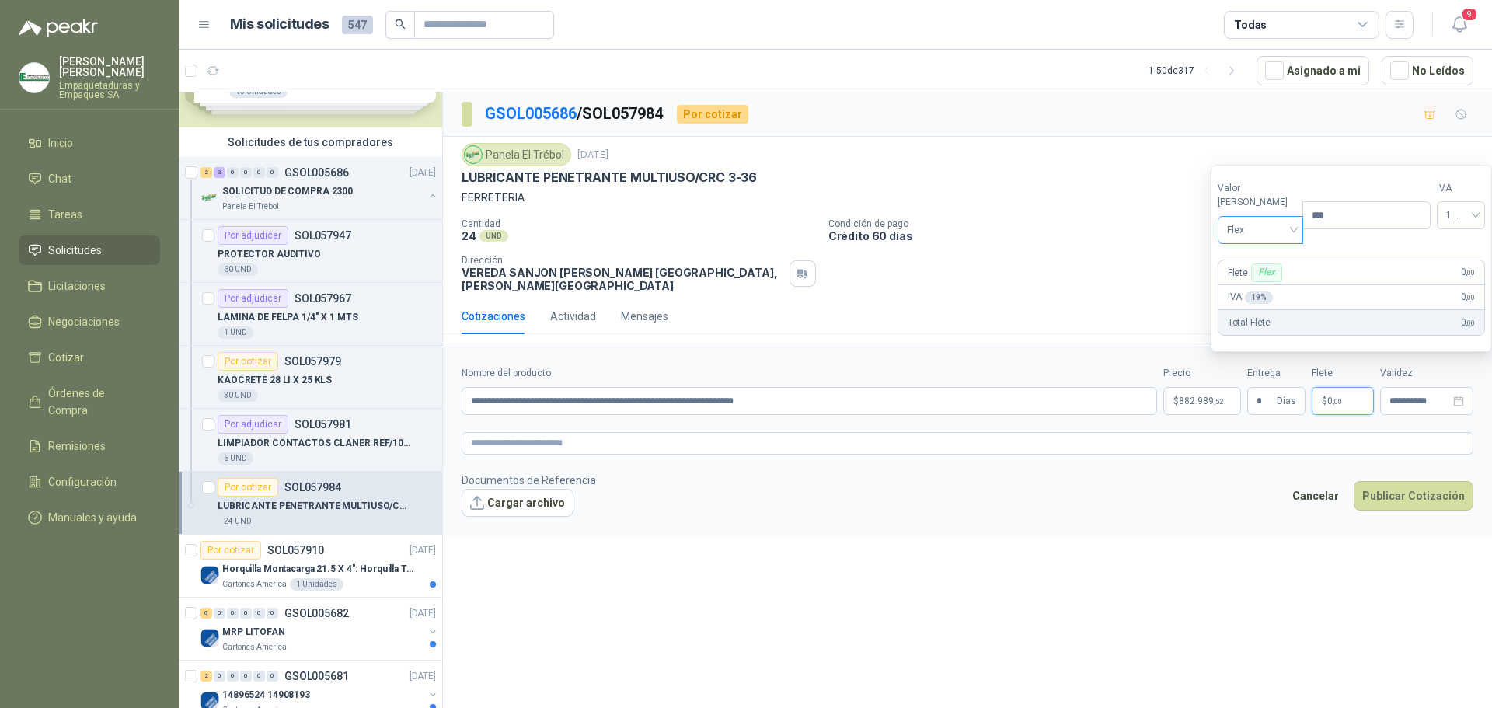
click at [1280, 241] on span "Flex" at bounding box center [1261, 229] width 68 height 23
click at [1266, 287] on div "Incluido" at bounding box center [1257, 287] width 54 height 17
click at [1089, 298] on div "Cotizaciones Actividad Mensajes" at bounding box center [967, 316] width 1012 height 36
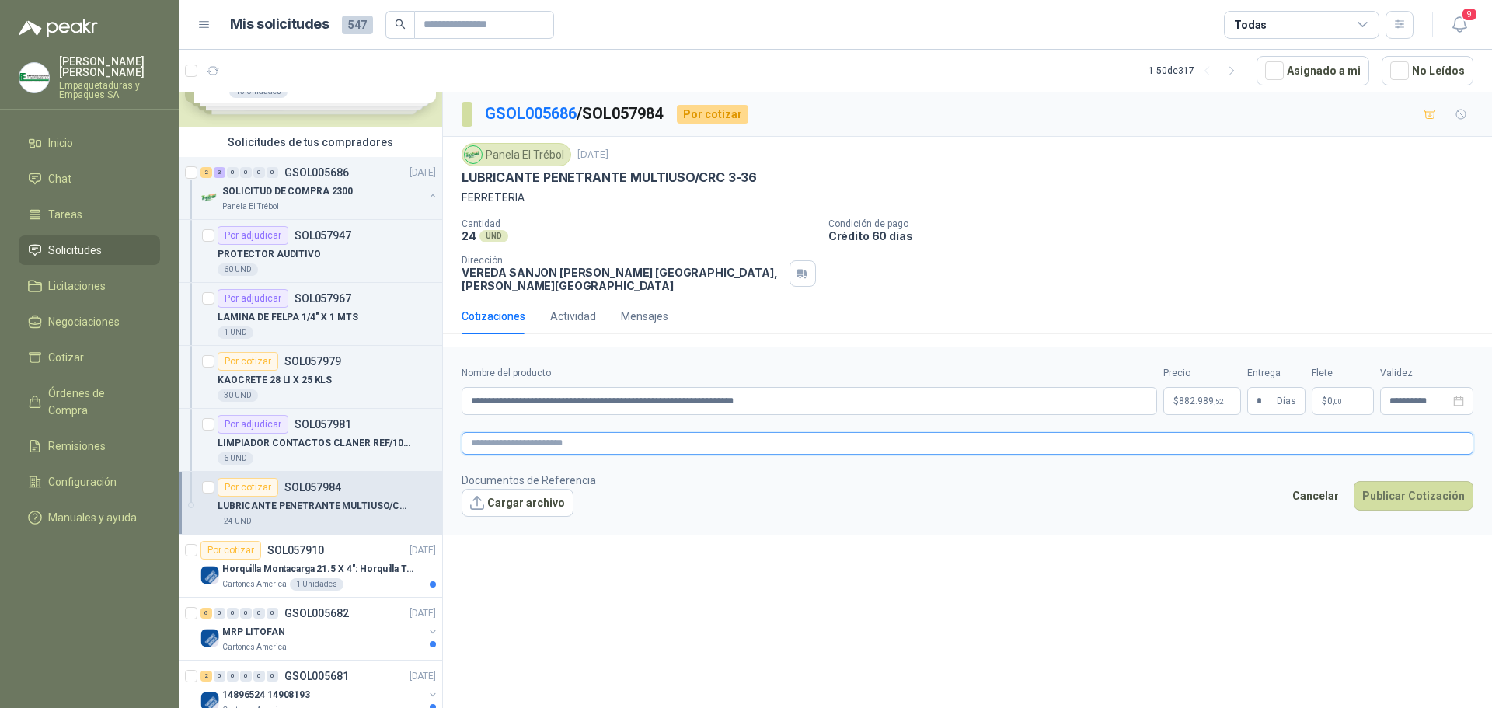
click at [1032, 442] on textarea at bounding box center [967, 443] width 1012 height 23
paste textarea "**********"
type textarea "**********"
click at [1401, 497] on button "Publicar Cotización" at bounding box center [1413, 496] width 120 height 30
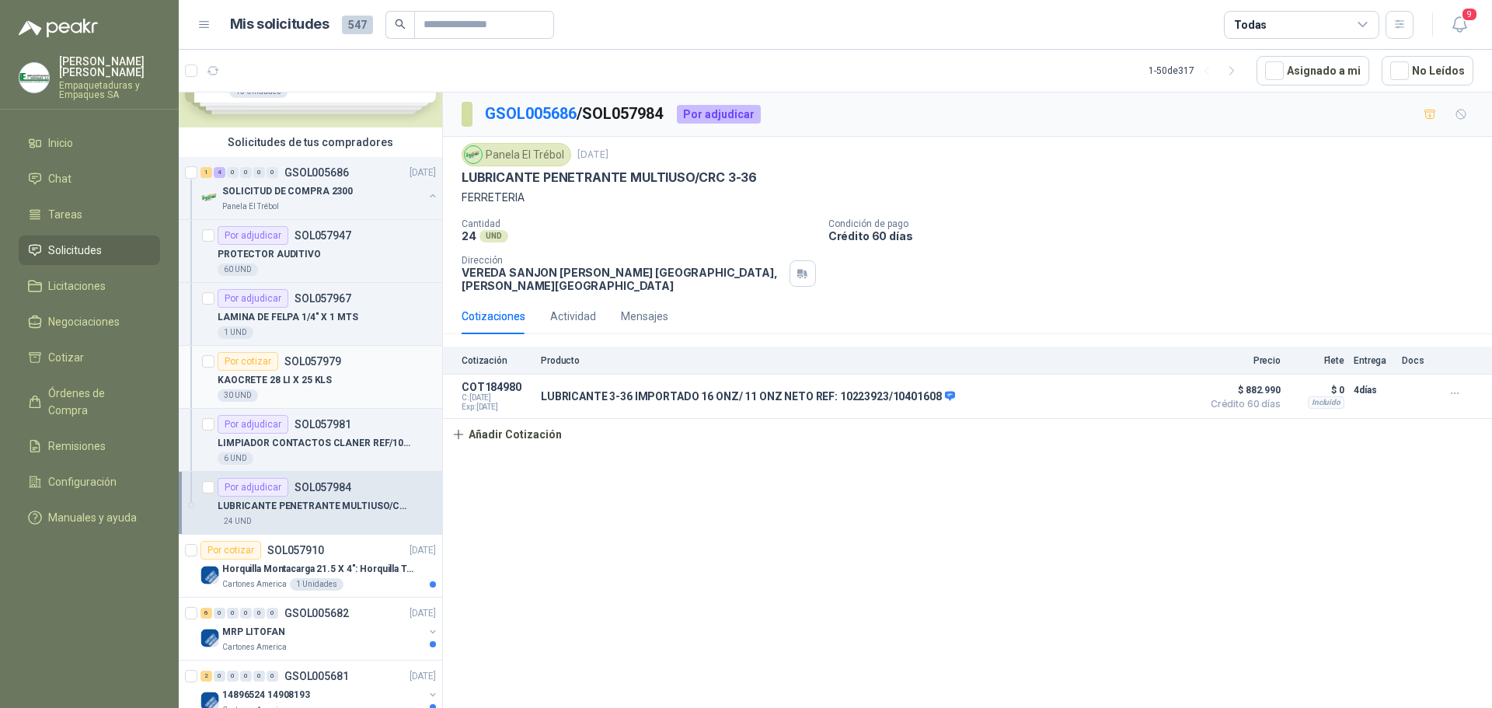
click at [329, 378] on div "KAOCRETE 28 LI X 25 KLS" at bounding box center [327, 380] width 218 height 19
